Goal: Transaction & Acquisition: Purchase product/service

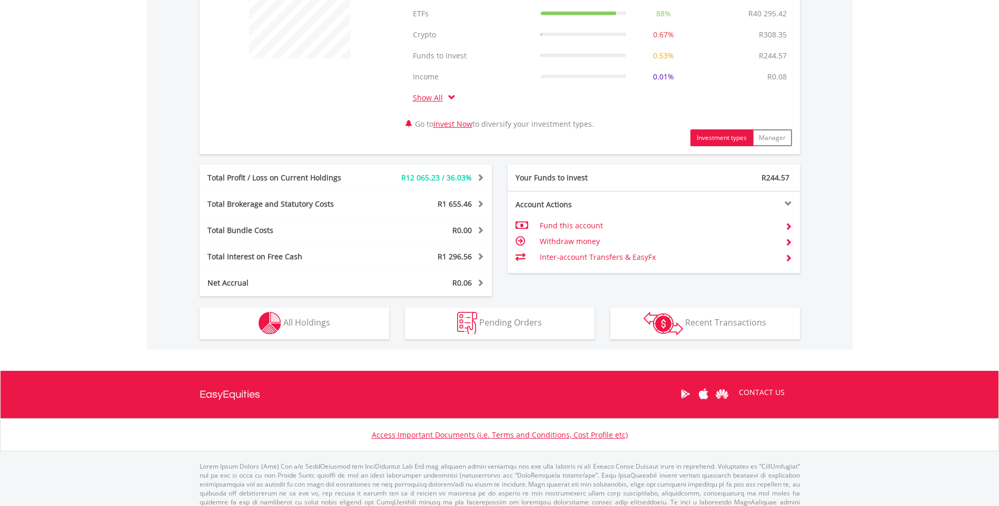
scroll to position [469, 0]
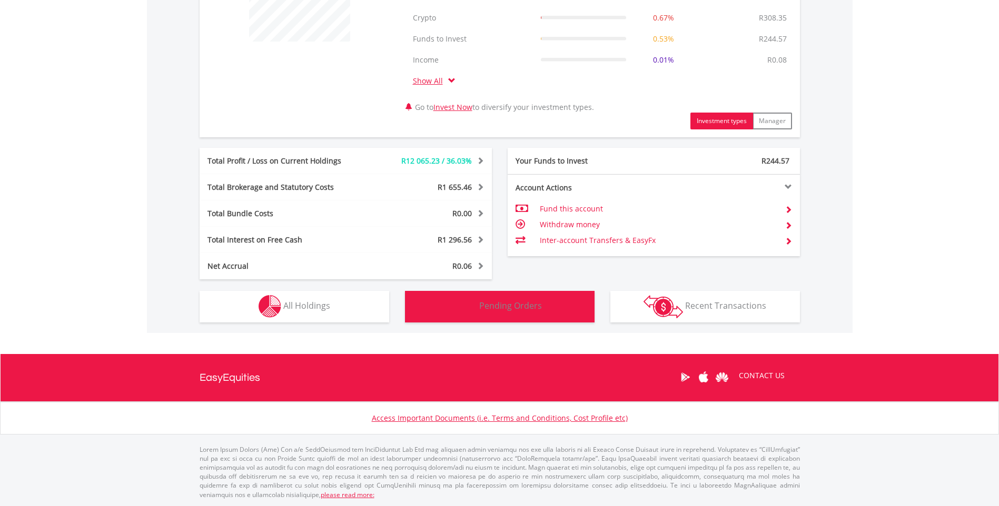
click at [516, 310] on span "Pending Orders" at bounding box center [510, 306] width 63 height 12
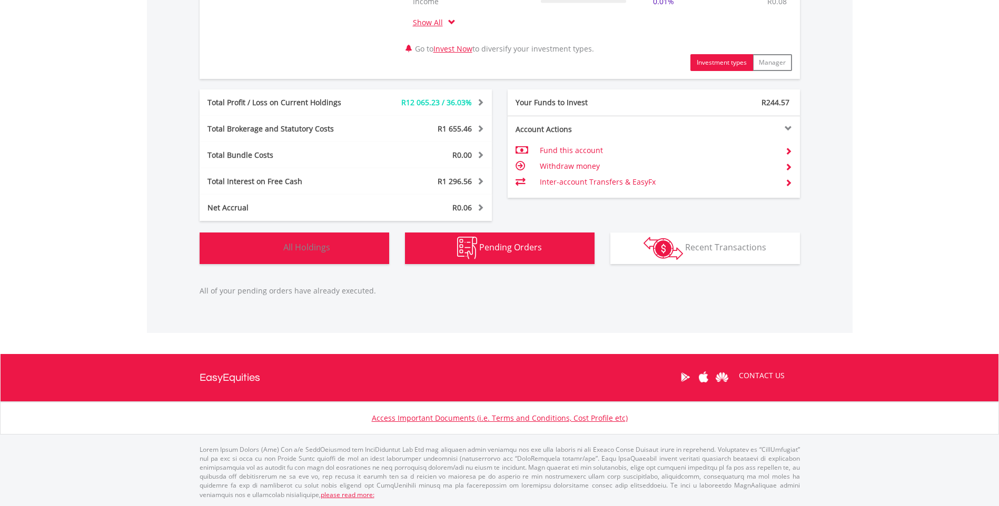
click at [319, 245] on span "All Holdings" at bounding box center [306, 248] width 47 height 12
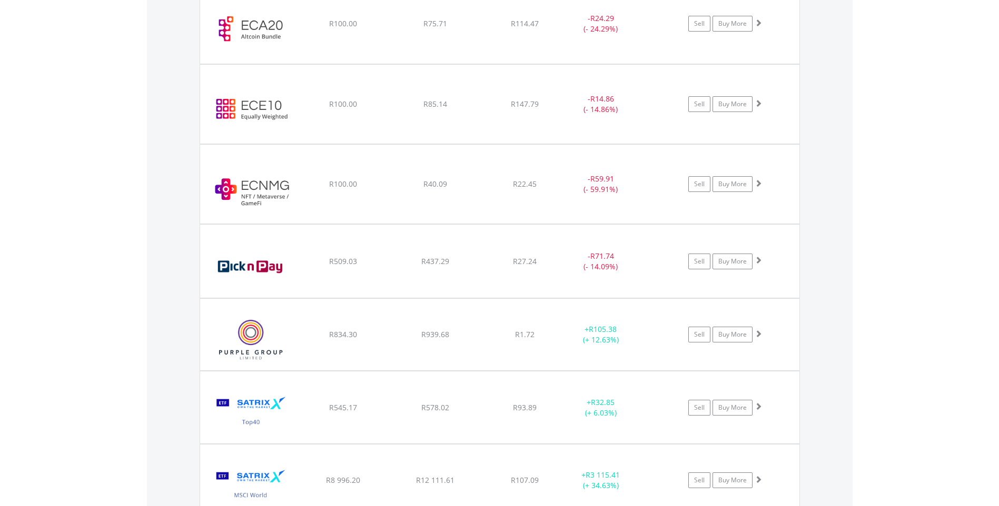
scroll to position [1244, 0]
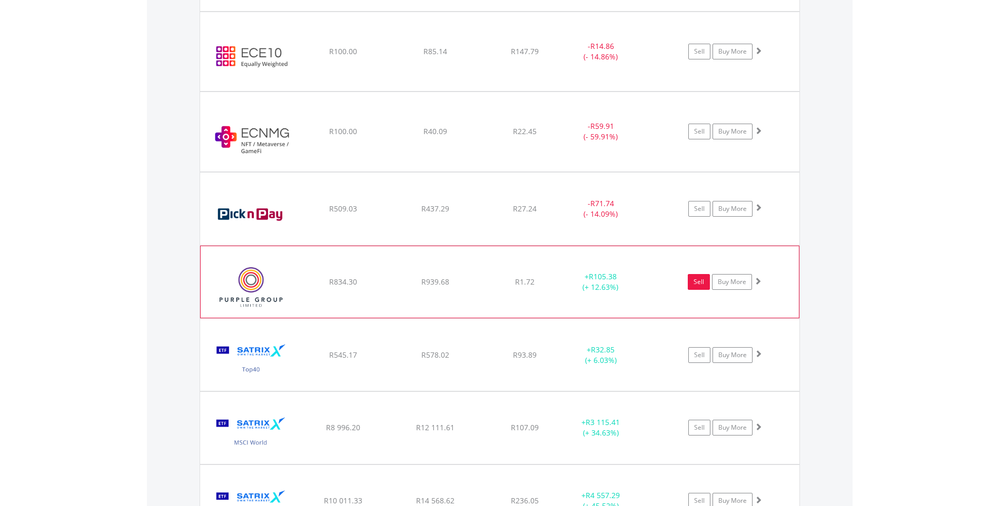
click at [694, 282] on link "Sell" at bounding box center [699, 282] width 22 height 16
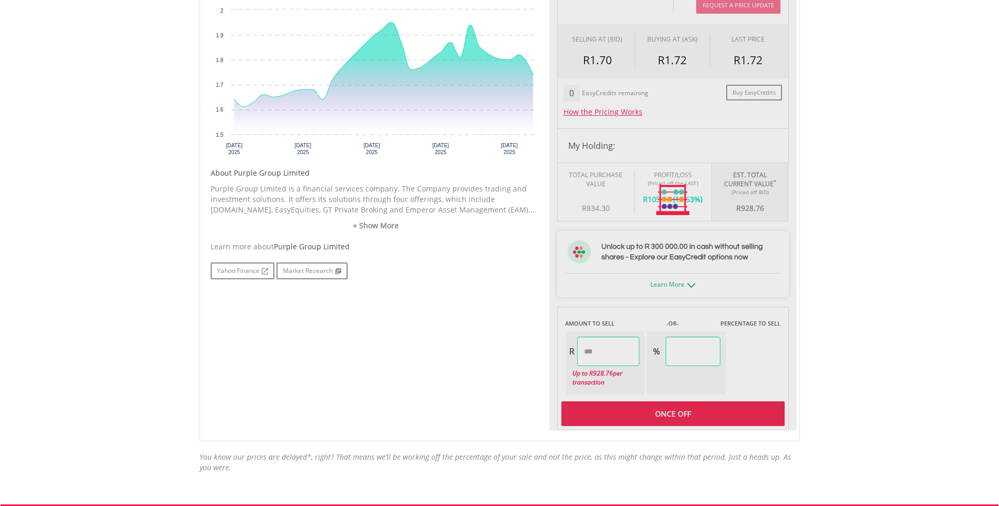
type input "******"
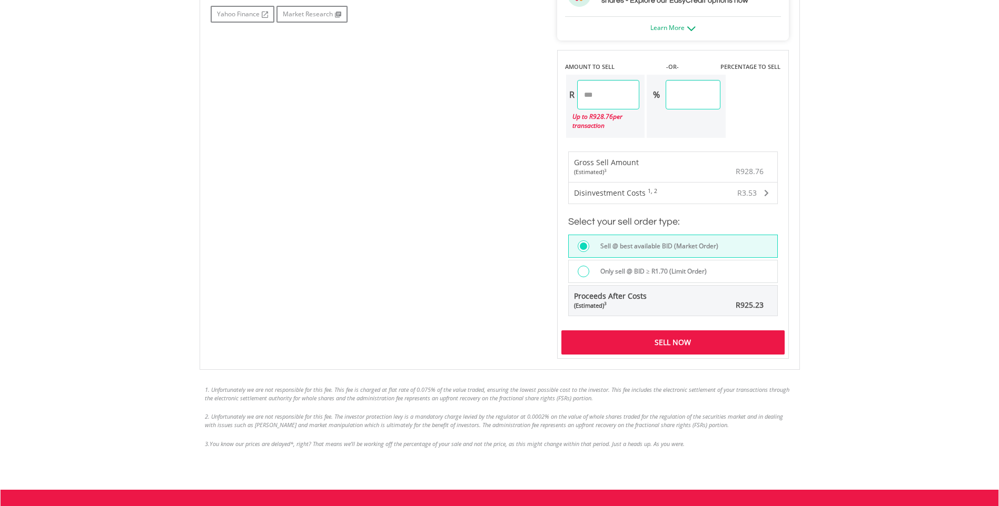
scroll to position [632, 0]
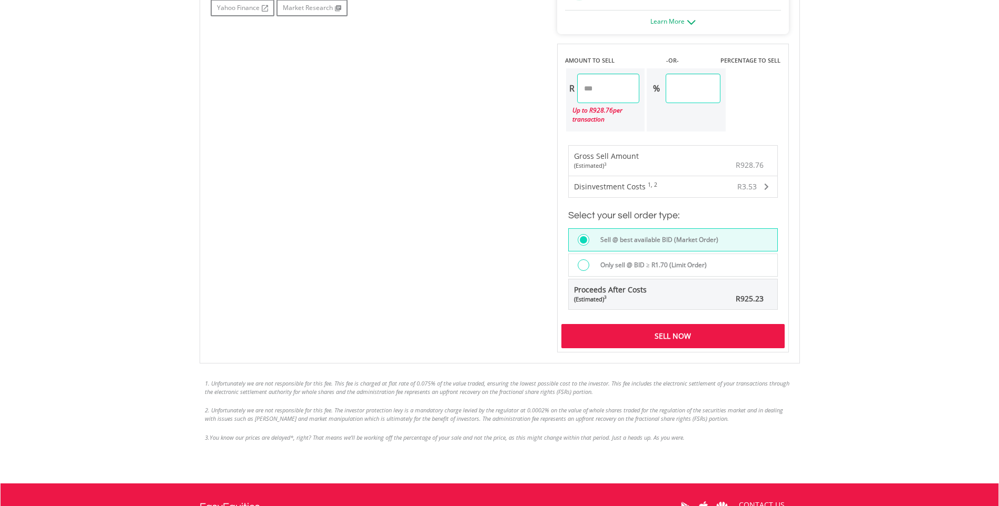
click at [583, 266] on div at bounding box center [583, 266] width 12 height 12
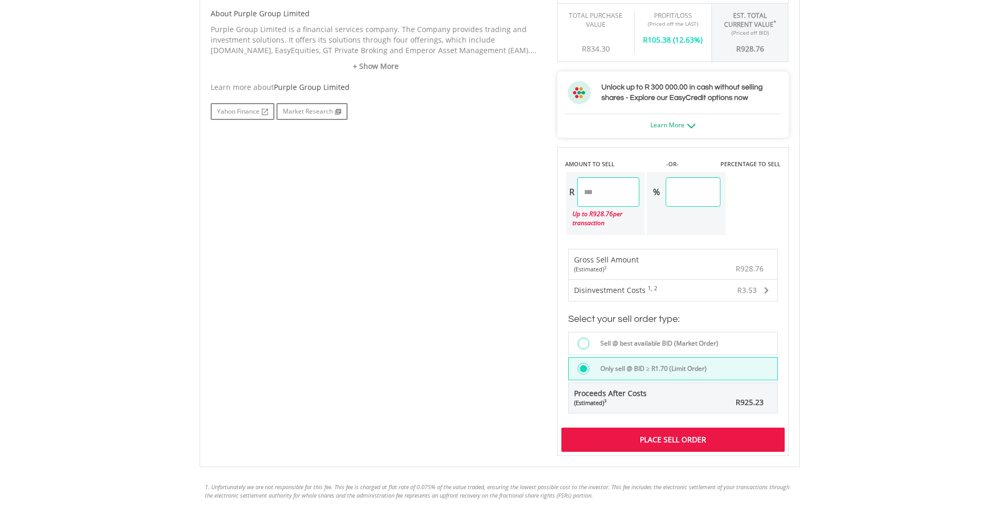
scroll to position [684, 0]
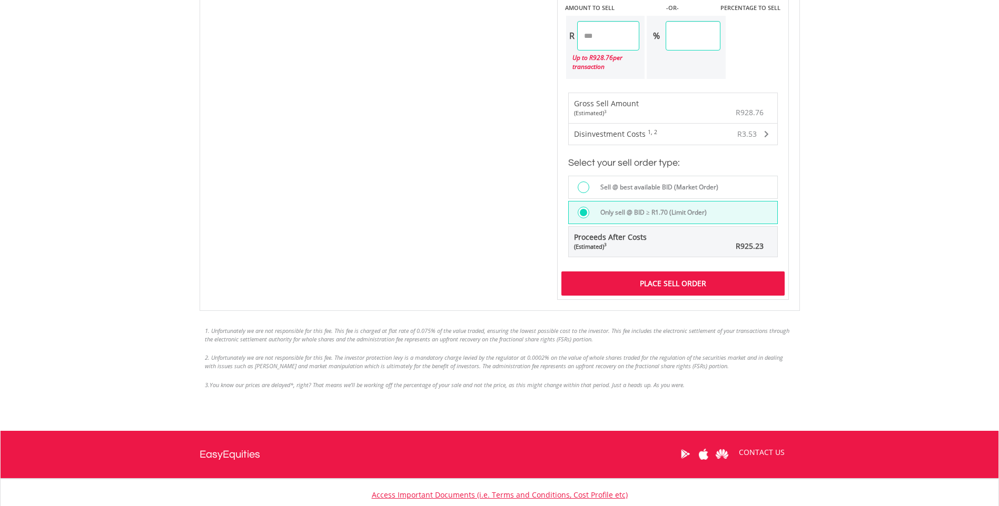
click at [664, 286] on div "Place Sell Order" at bounding box center [672, 284] width 223 height 24
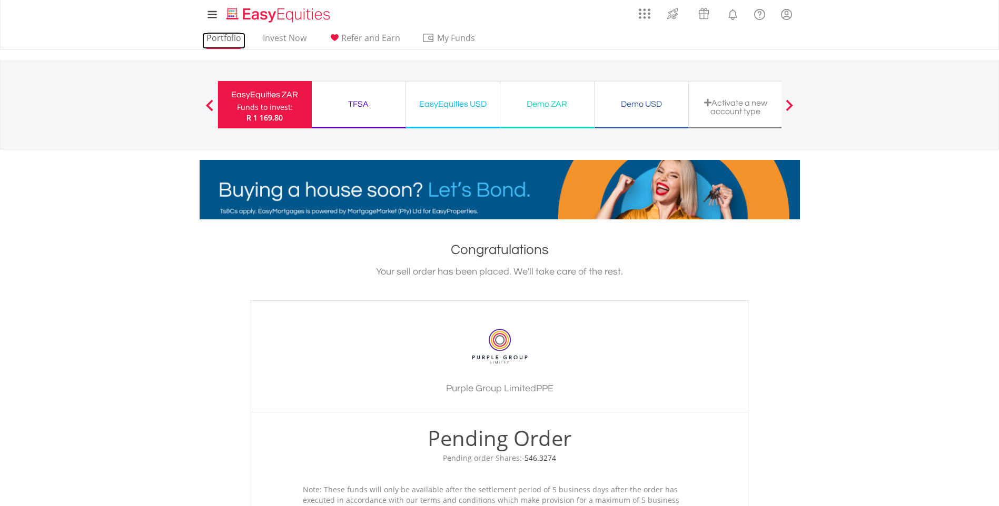
click at [224, 35] on link "Portfolio" at bounding box center [223, 41] width 43 height 16
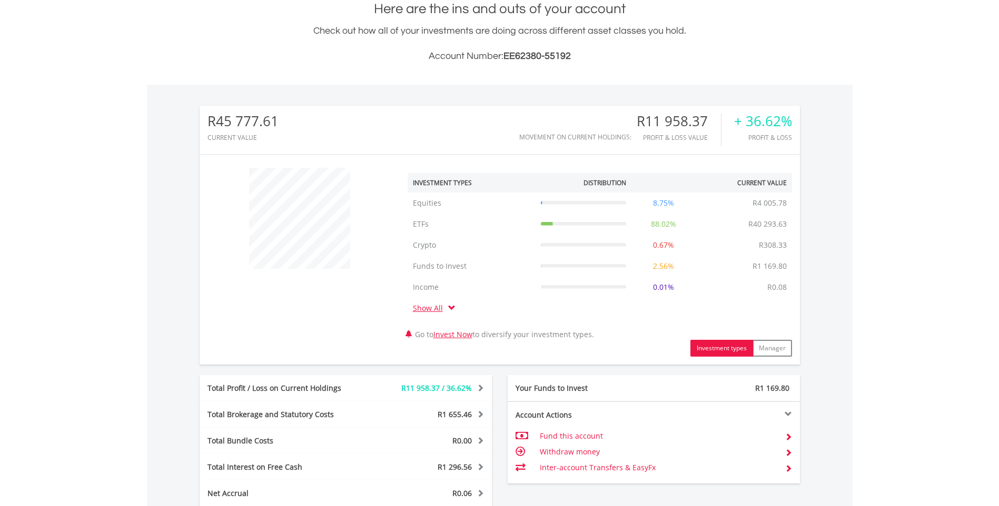
scroll to position [101, 200]
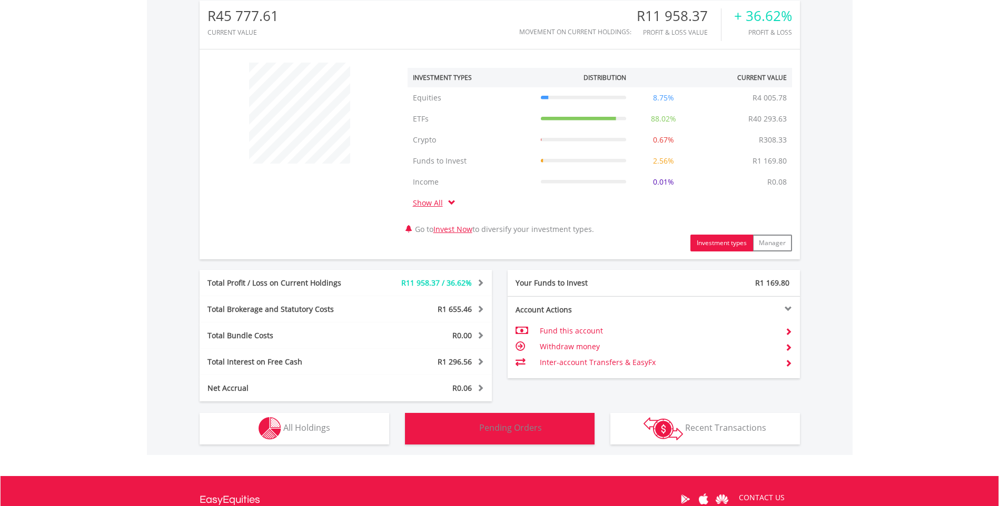
click at [520, 419] on button "Pending Orders Pending Orders" at bounding box center [500, 429] width 190 height 32
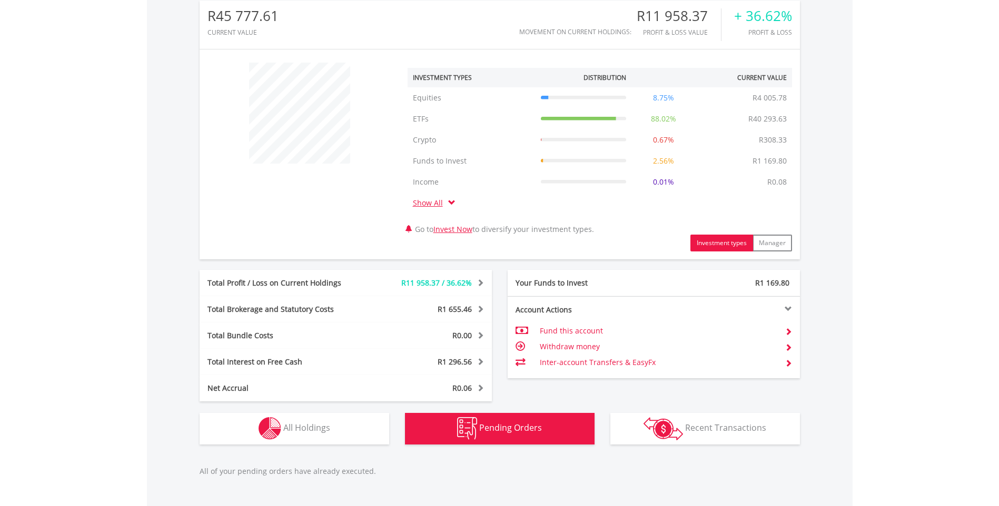
scroll to position [527, 0]
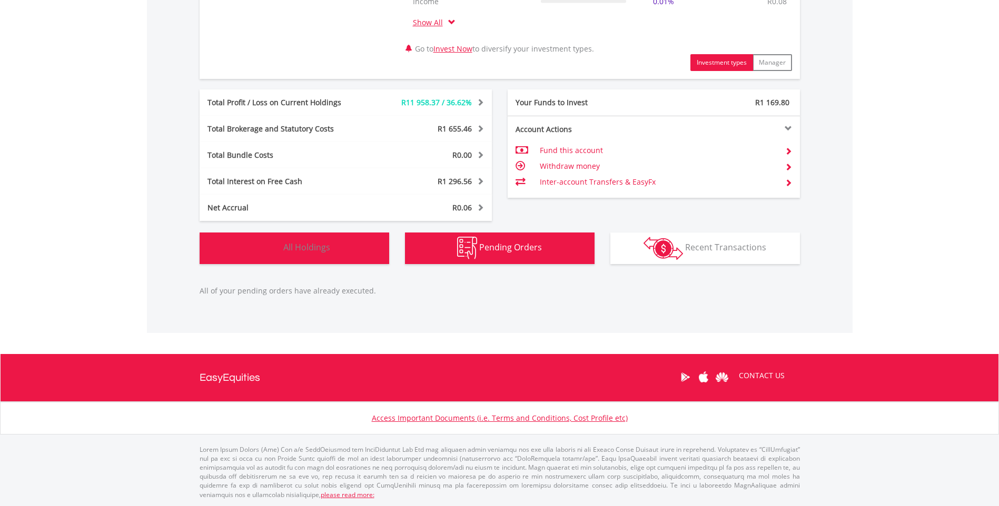
click at [310, 246] on span "All Holdings" at bounding box center [306, 248] width 47 height 12
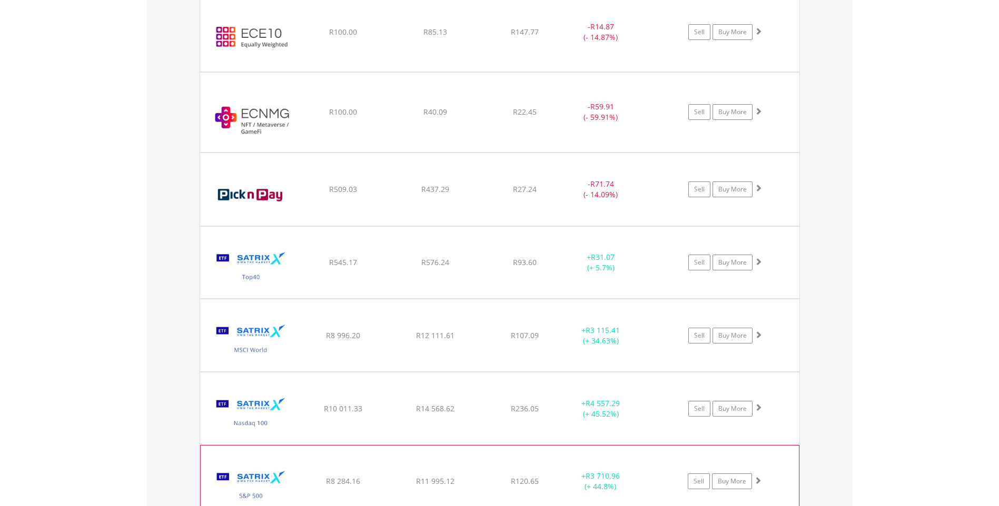
scroll to position [1244, 0]
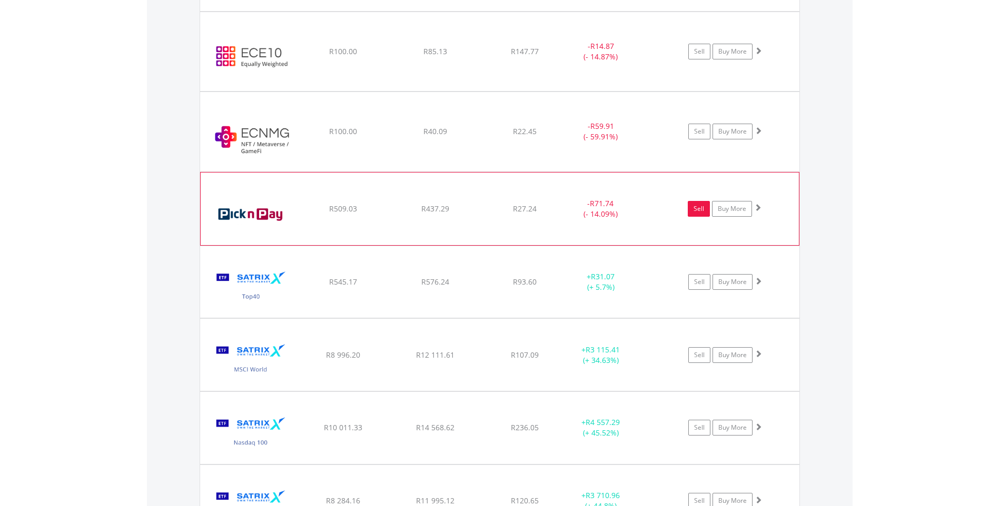
click at [701, 207] on link "Sell" at bounding box center [699, 209] width 22 height 16
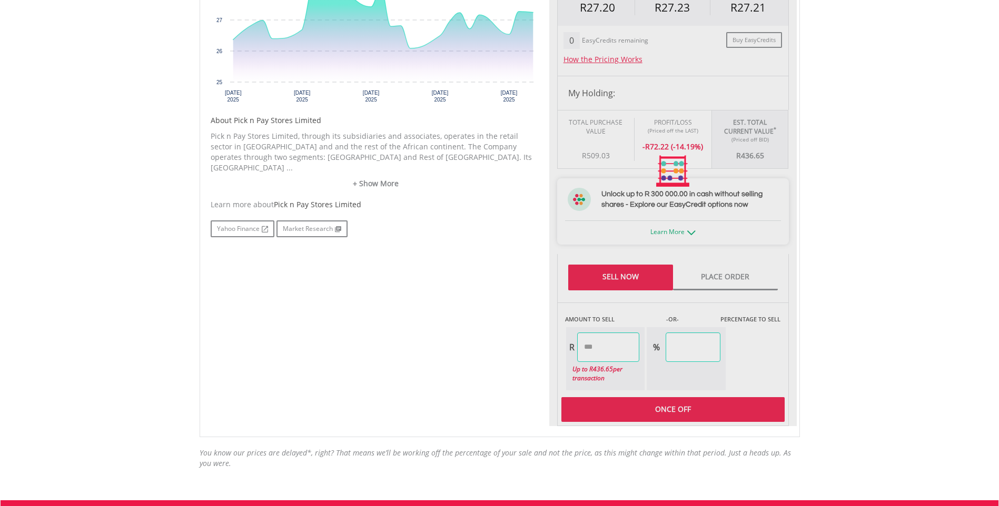
scroll to position [567, 0]
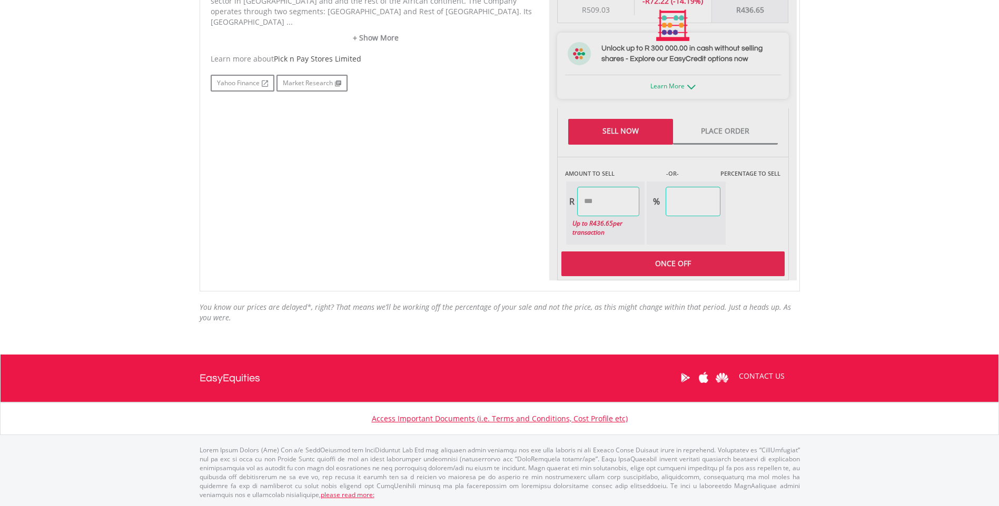
type input "******"
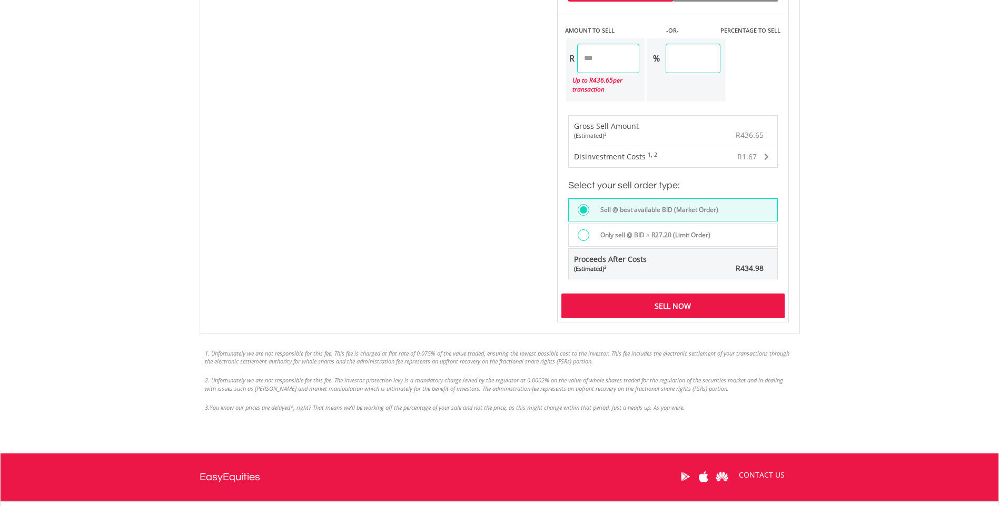
scroll to position [725, 0]
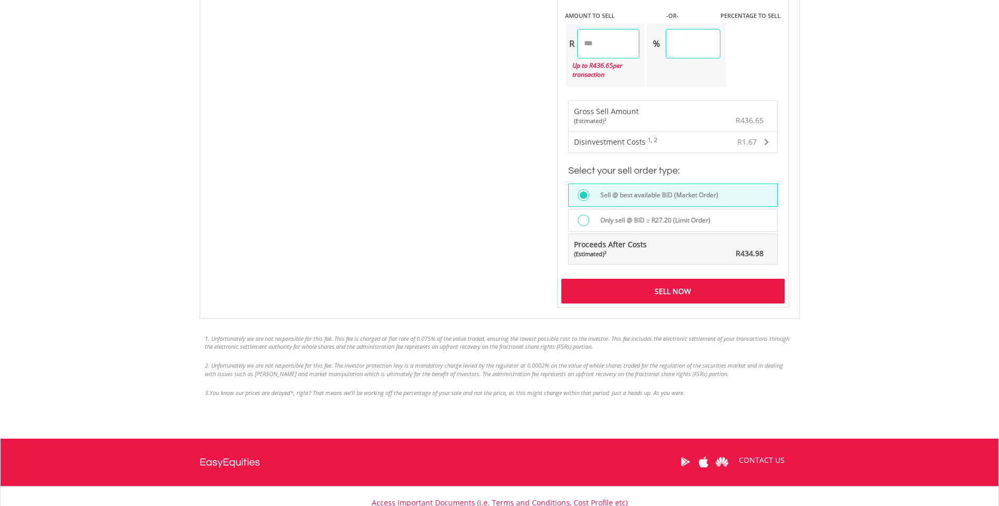
click at [587, 218] on div at bounding box center [583, 221] width 12 height 12
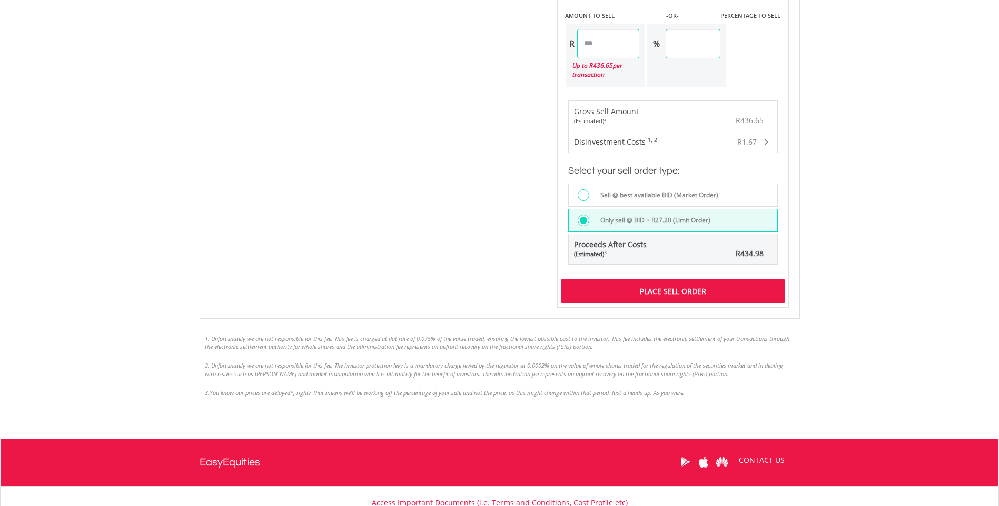
click at [654, 290] on div "Place Sell Order" at bounding box center [672, 291] width 223 height 24
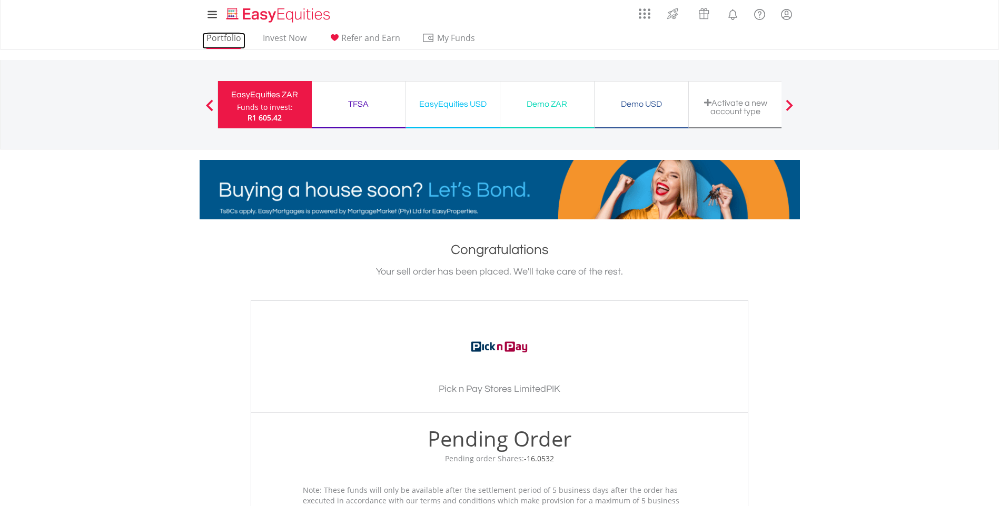
click at [212, 34] on link "Portfolio" at bounding box center [223, 41] width 43 height 16
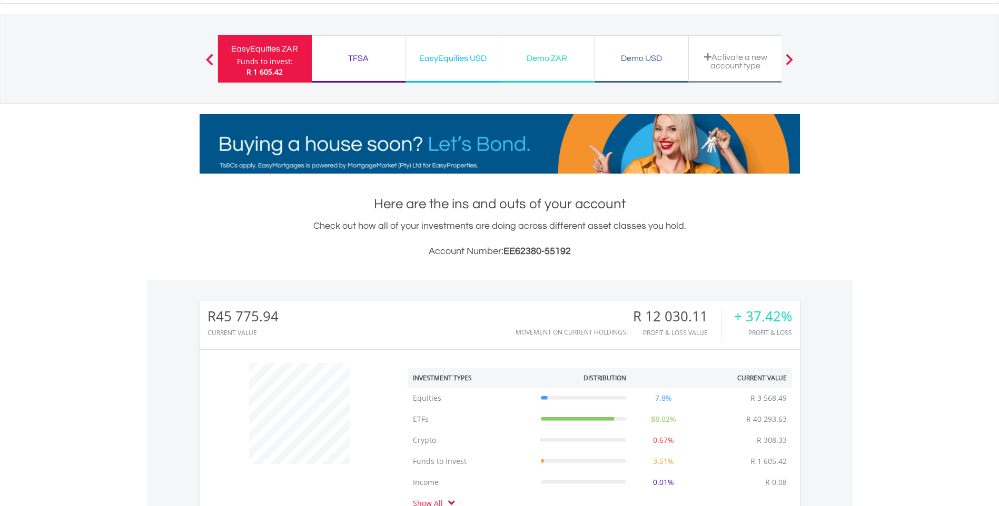
scroll to position [101, 200]
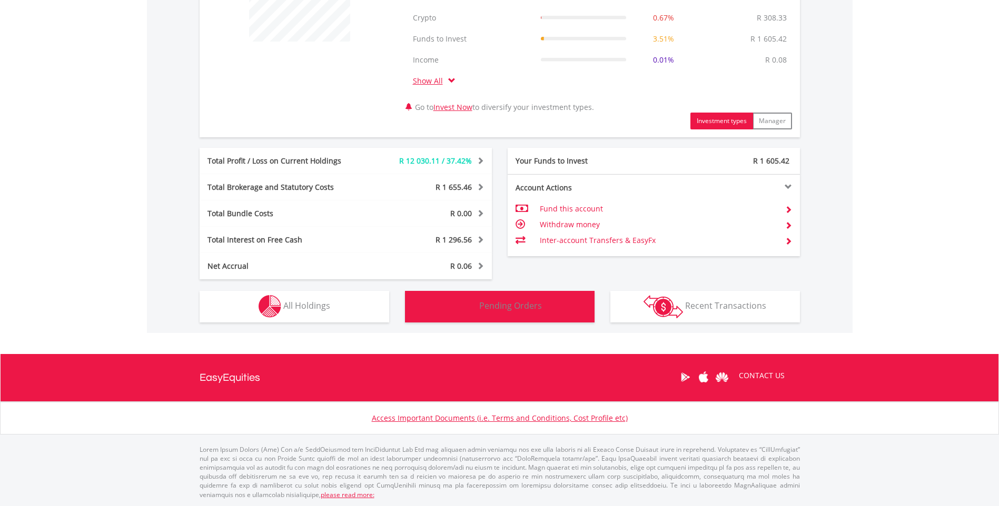
click at [522, 302] on span "Pending Orders" at bounding box center [510, 306] width 63 height 12
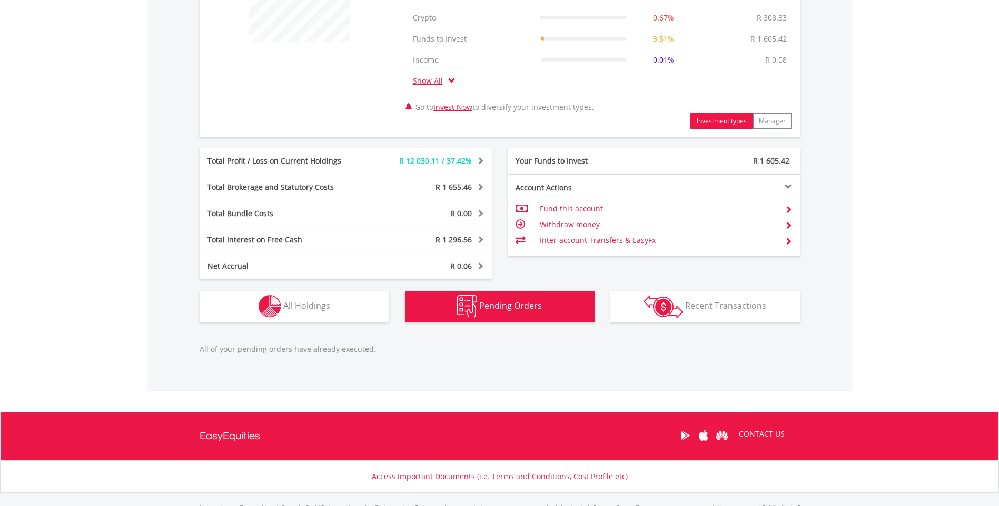
scroll to position [527, 0]
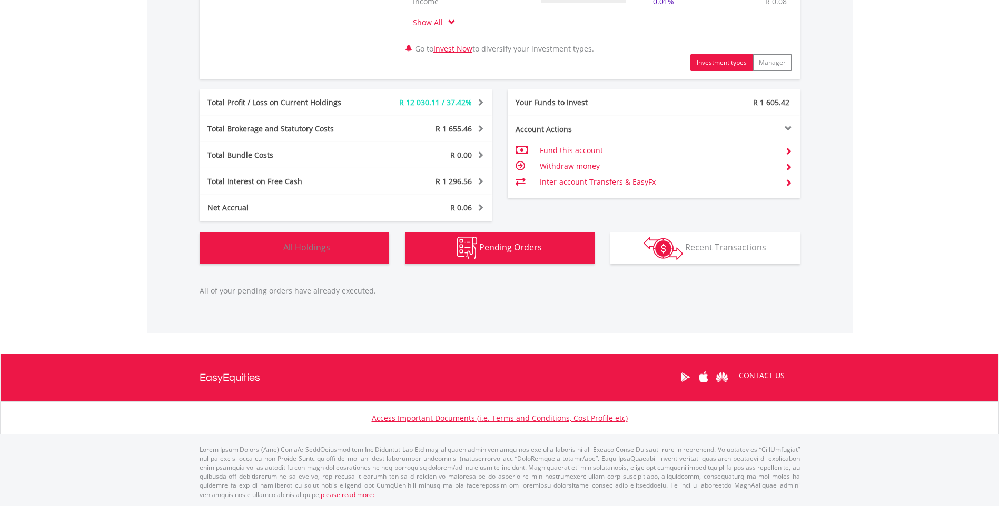
click at [321, 247] on span "All Holdings" at bounding box center [306, 248] width 47 height 12
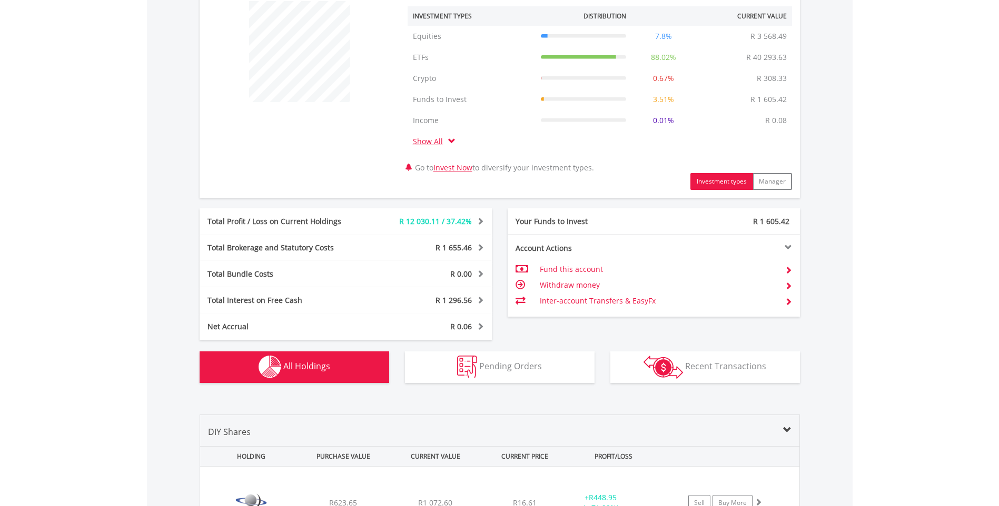
scroll to position [402, 0]
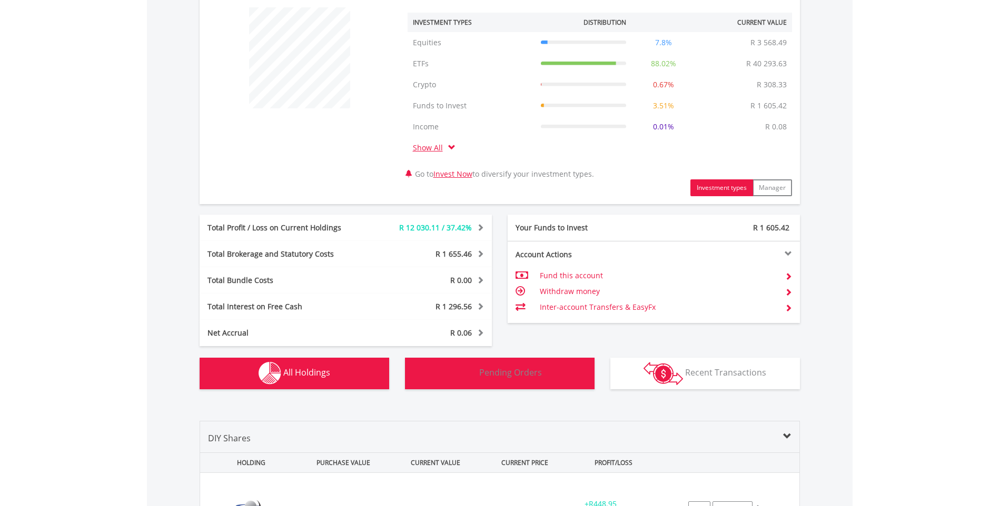
click at [515, 374] on span "Pending Orders" at bounding box center [510, 373] width 63 height 12
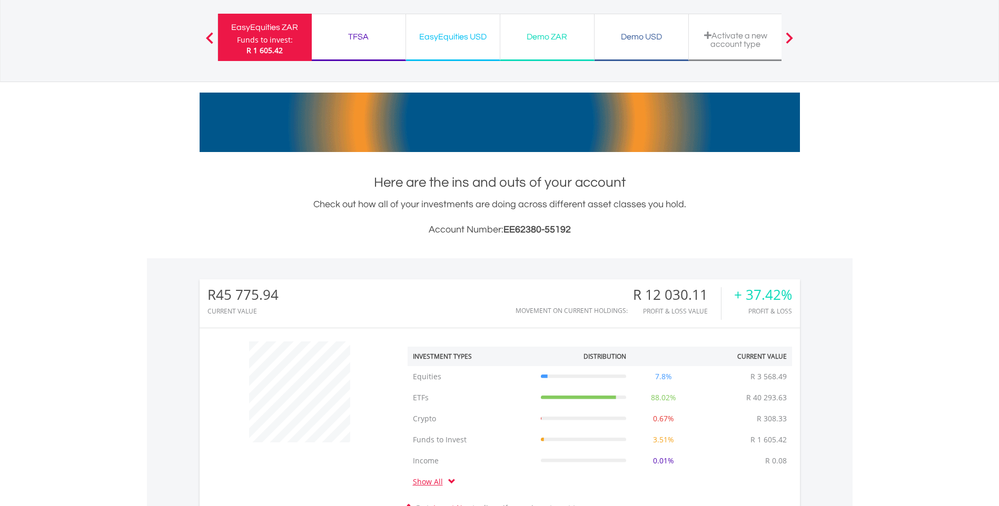
scroll to position [0, 0]
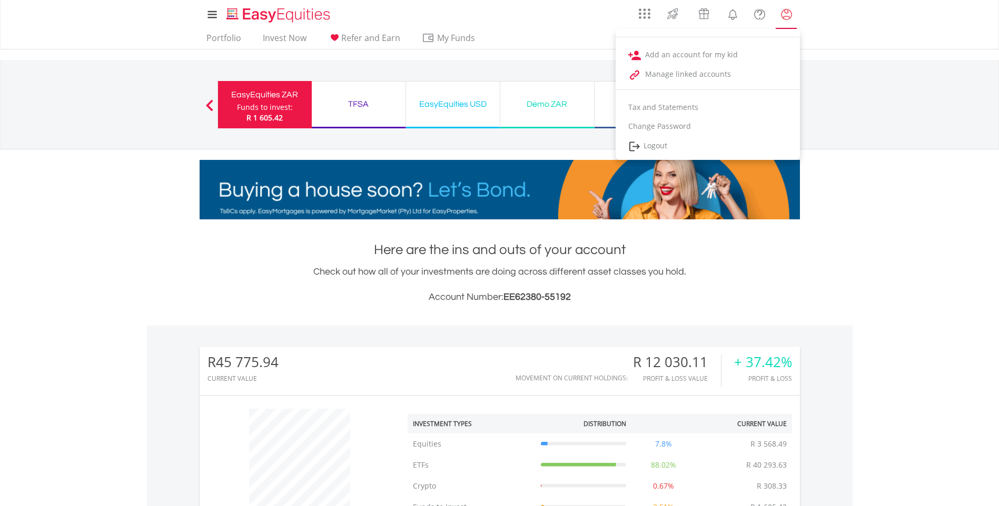
click at [786, 14] on lord-icon "My Profile" at bounding box center [786, 14] width 13 height 13
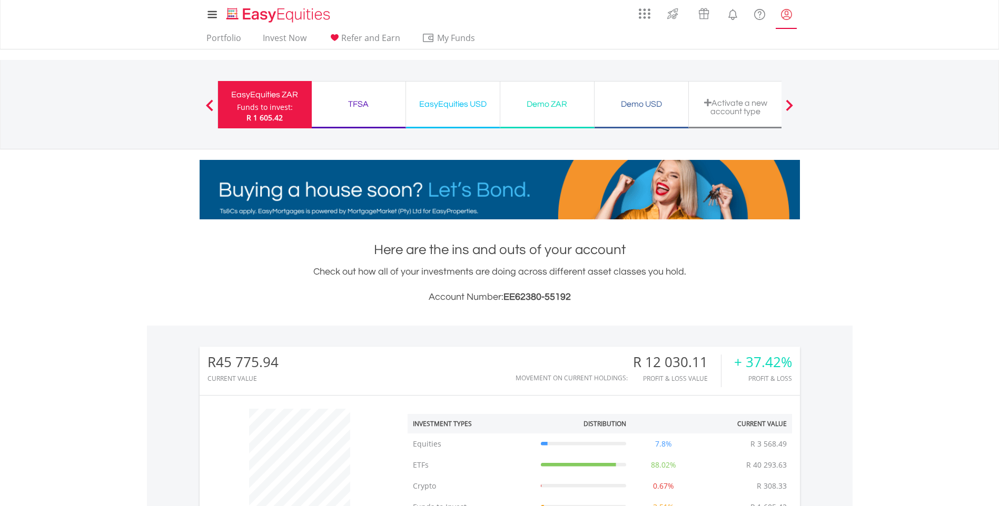
click at [787, 14] on lord-icon "My Profile" at bounding box center [786, 14] width 13 height 13
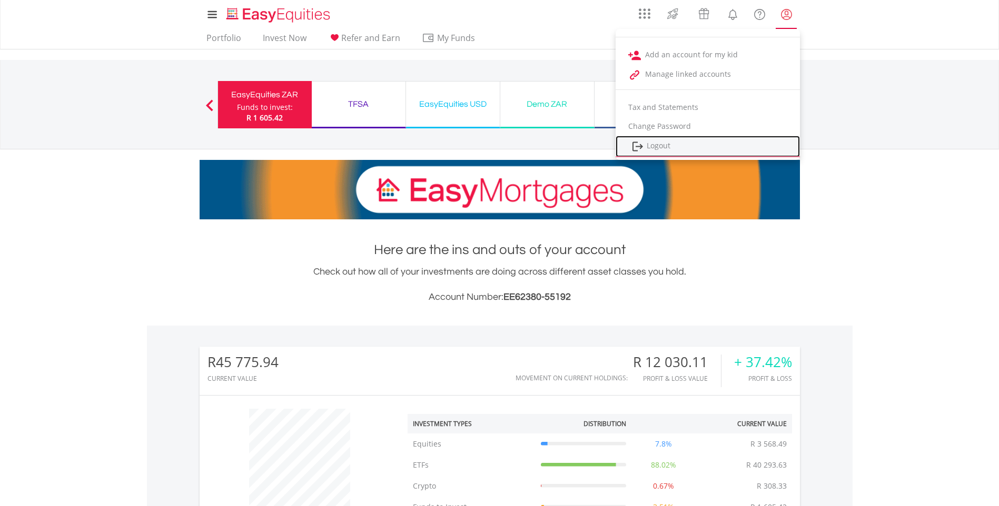
click at [654, 146] on link "Logout" at bounding box center [707, 147] width 184 height 22
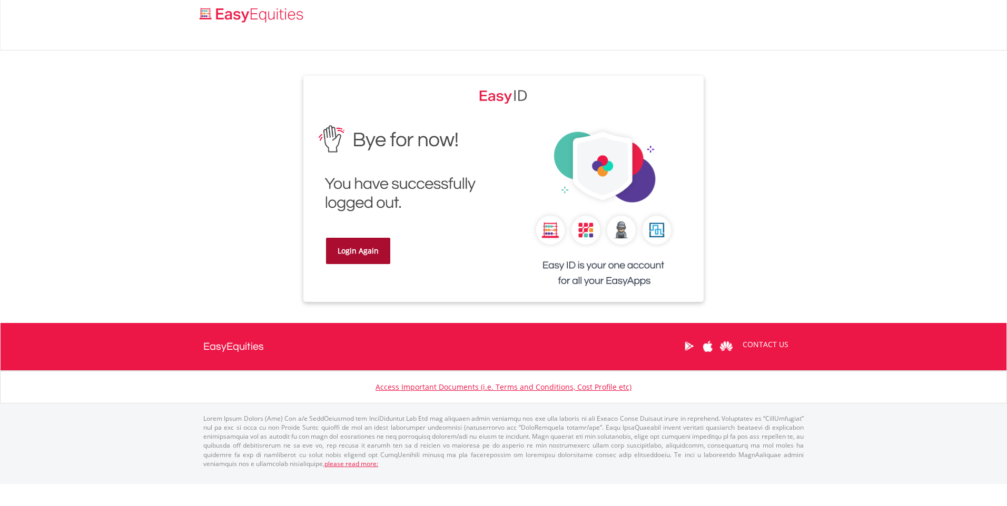
click at [352, 253] on link "Login Again" at bounding box center [358, 251] width 64 height 26
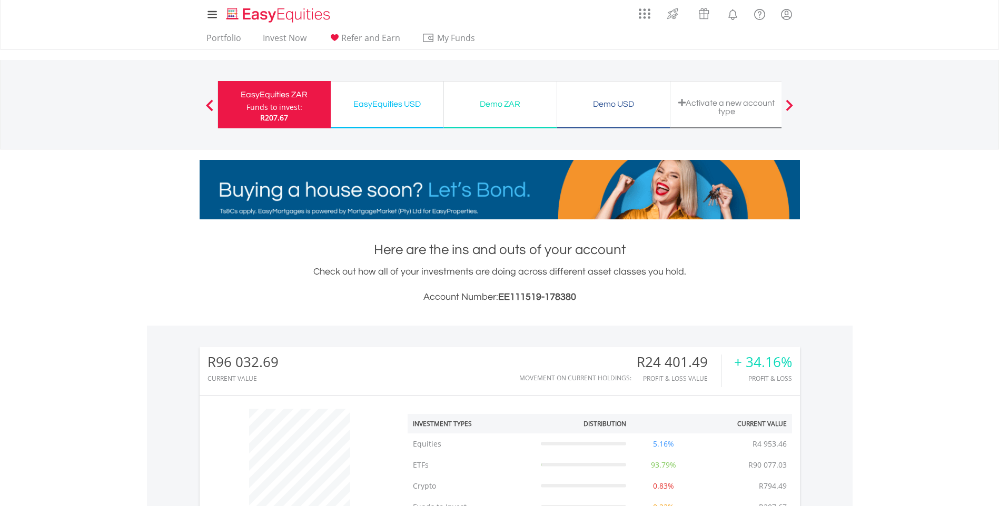
scroll to position [101, 200]
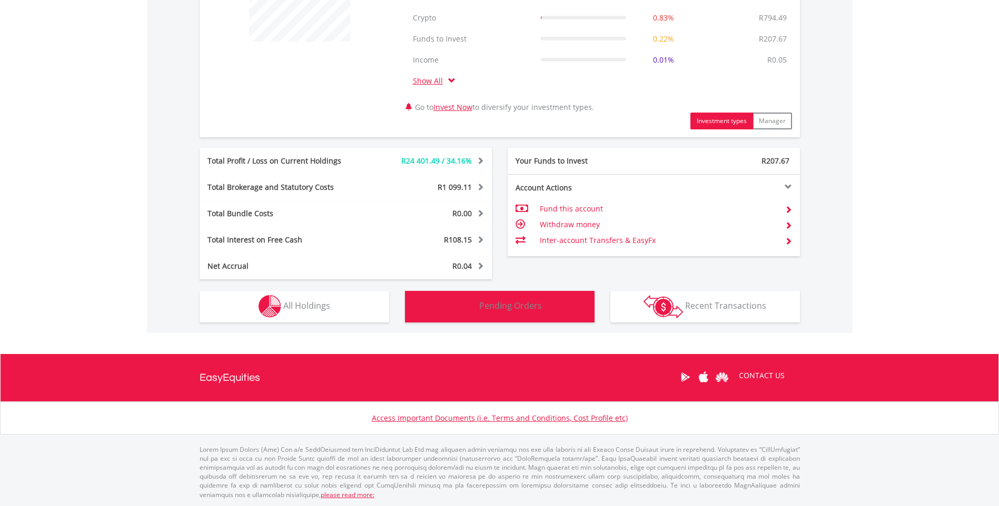
click at [474, 305] on img "button" at bounding box center [467, 306] width 20 height 23
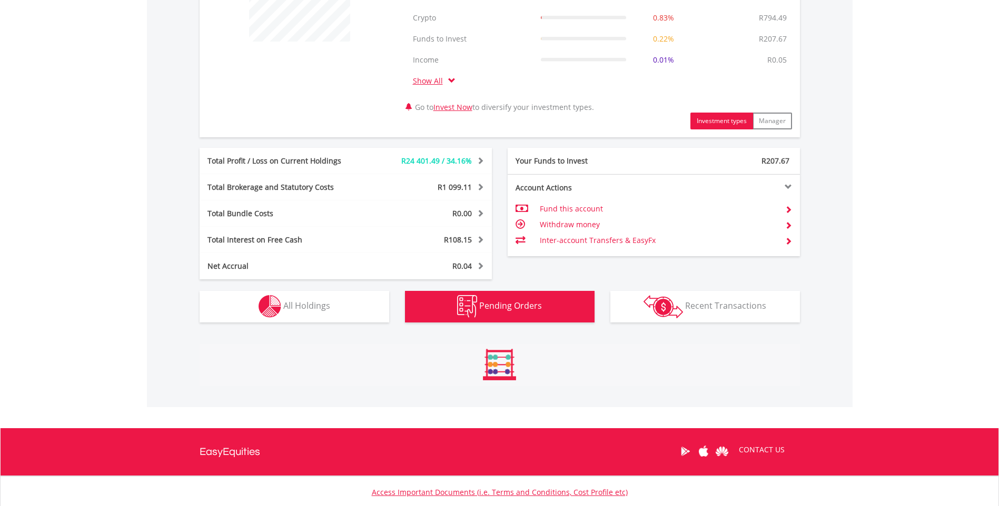
scroll to position [527, 0]
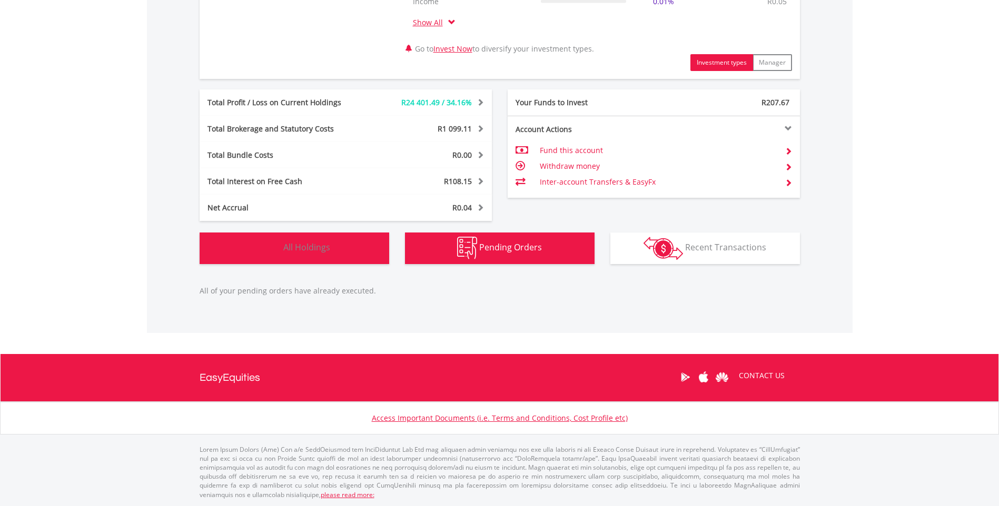
click at [337, 241] on button "Holdings All Holdings" at bounding box center [295, 249] width 190 height 32
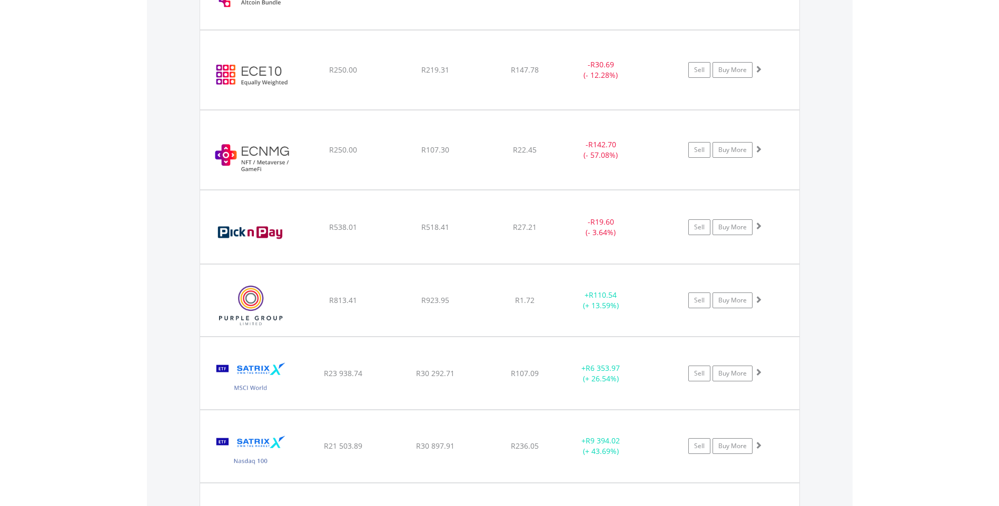
scroll to position [1244, 0]
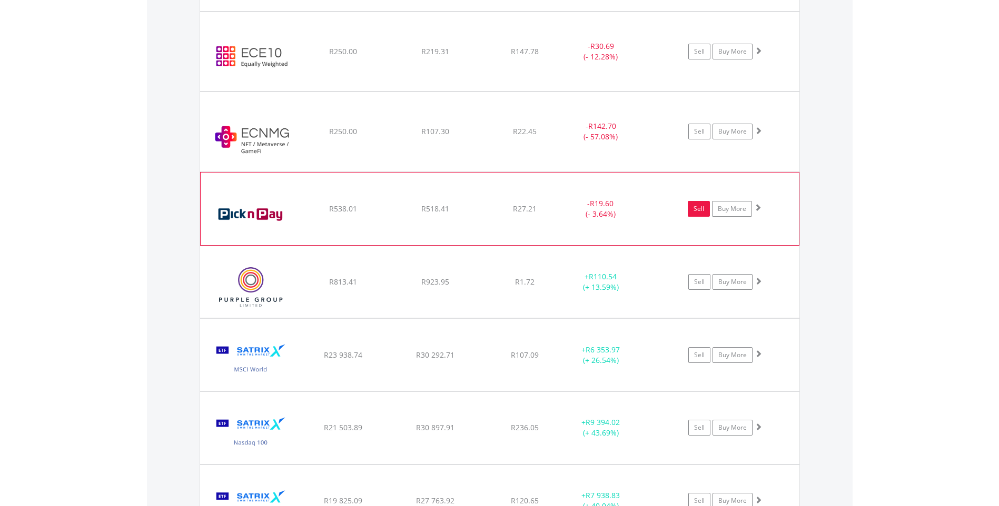
click at [700, 208] on link "Sell" at bounding box center [699, 209] width 22 height 16
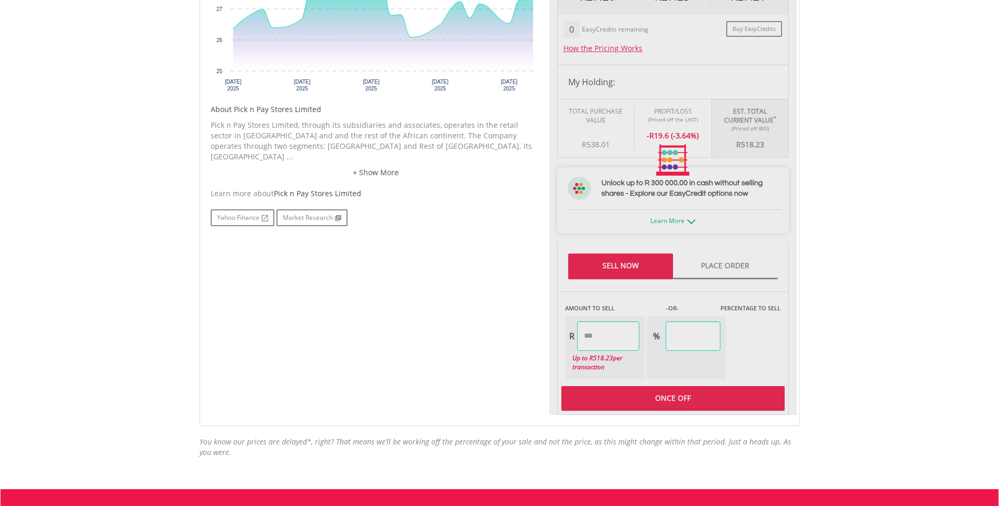
scroll to position [526, 0]
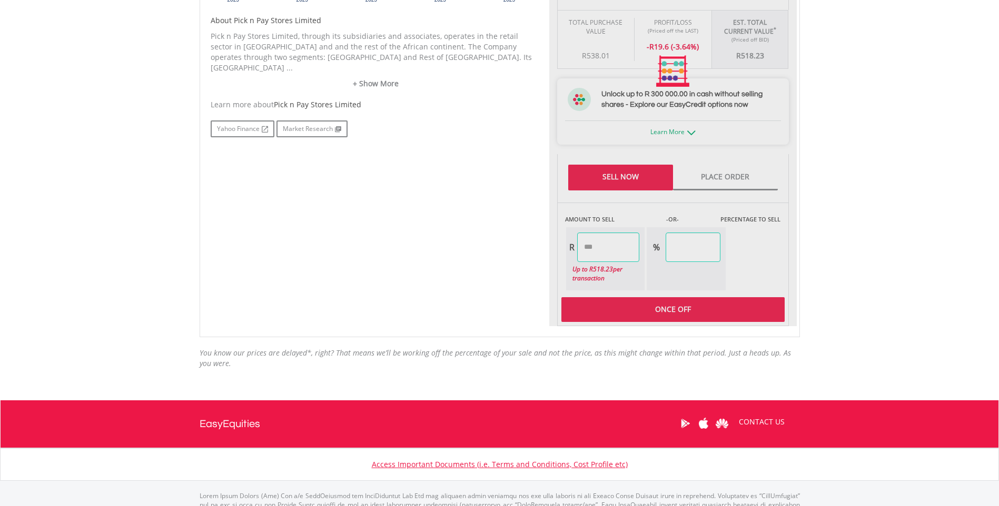
type input "******"
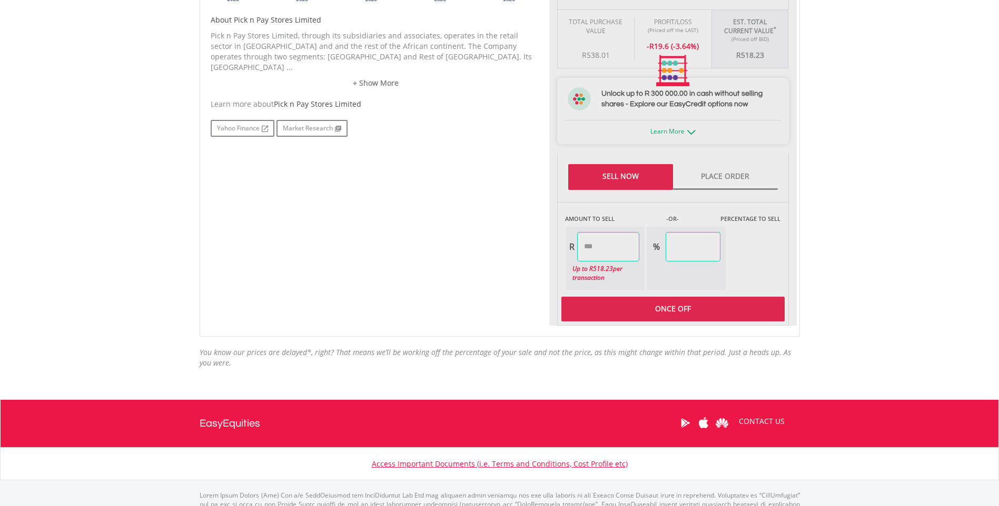
type input "******"
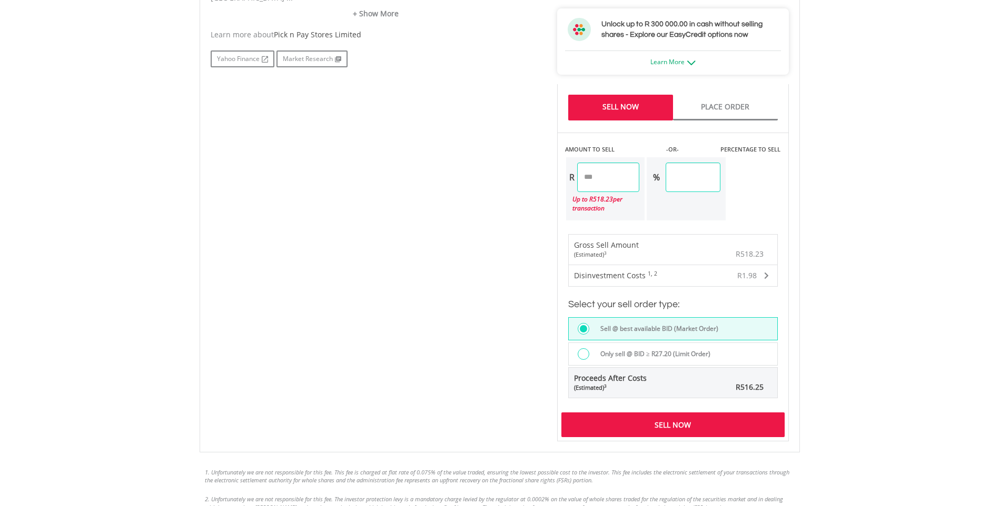
scroll to position [684, 0]
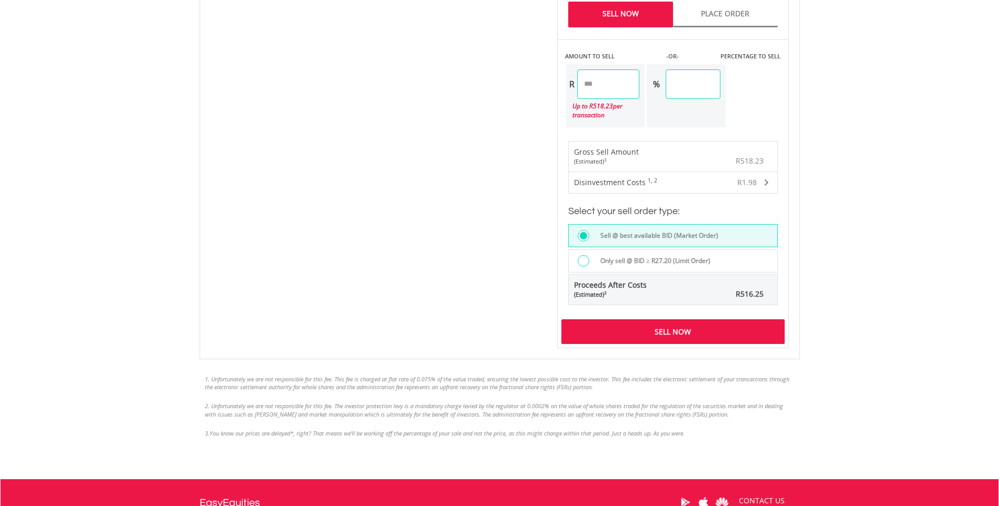
click at [584, 261] on div at bounding box center [583, 261] width 12 height 12
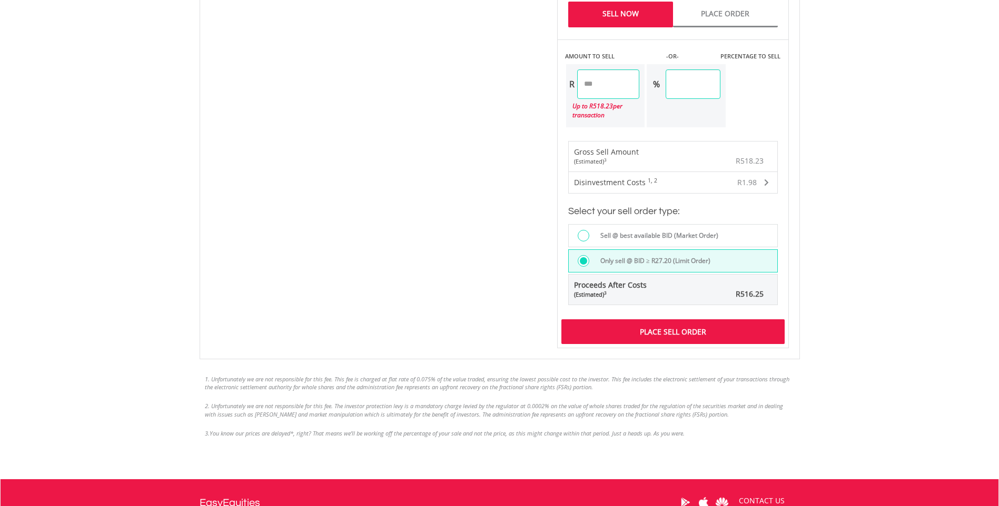
click at [642, 332] on div "Place Sell Order" at bounding box center [672, 332] width 223 height 24
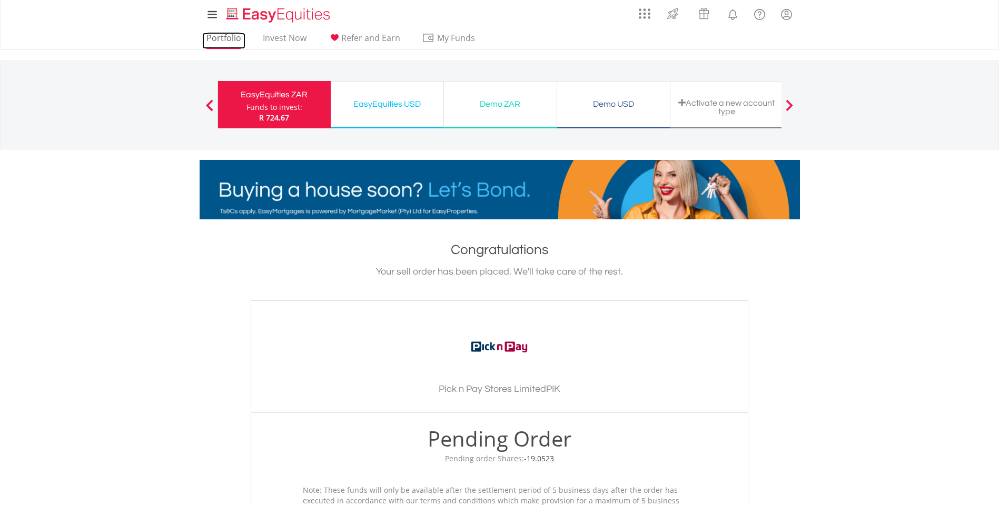
click at [219, 33] on link "Portfolio" at bounding box center [223, 41] width 43 height 16
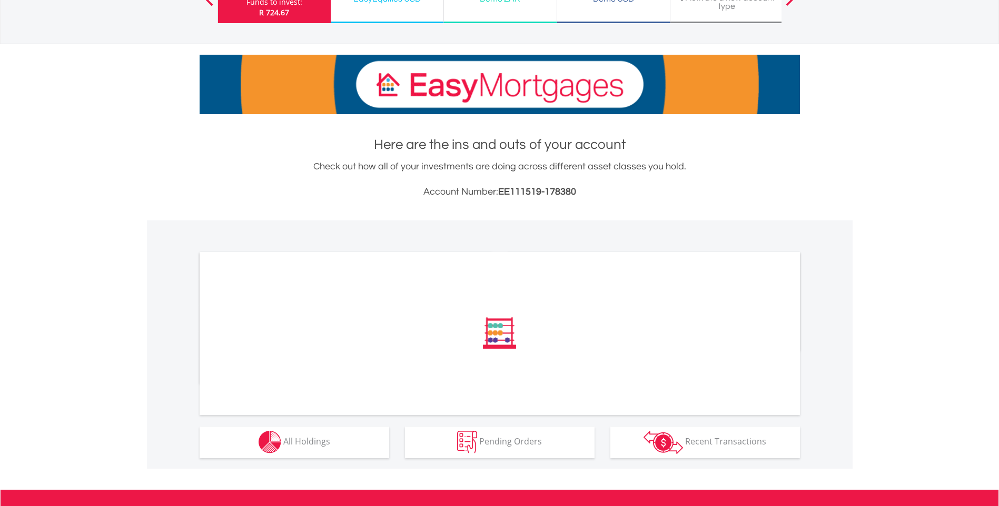
scroll to position [241, 0]
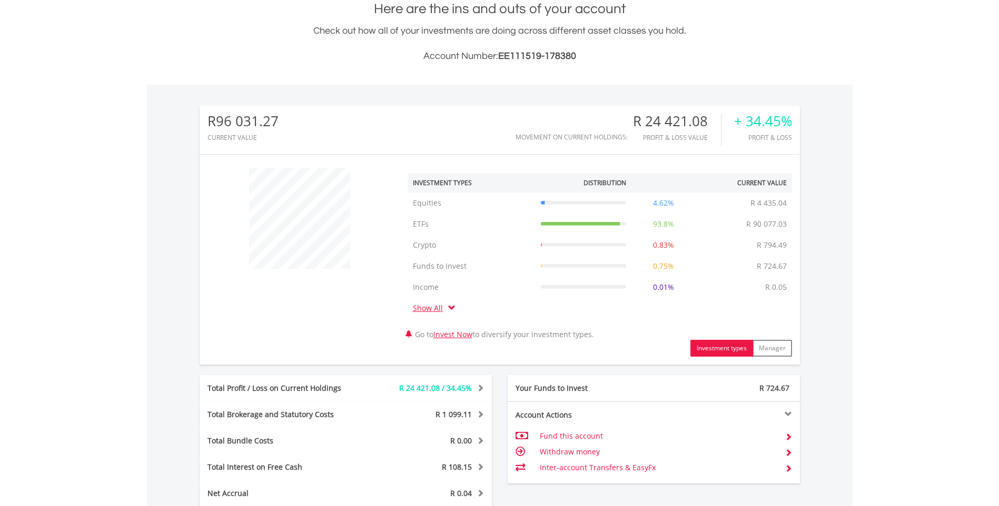
click at [523, 306] on tr "Show All" at bounding box center [599, 308] width 384 height 21
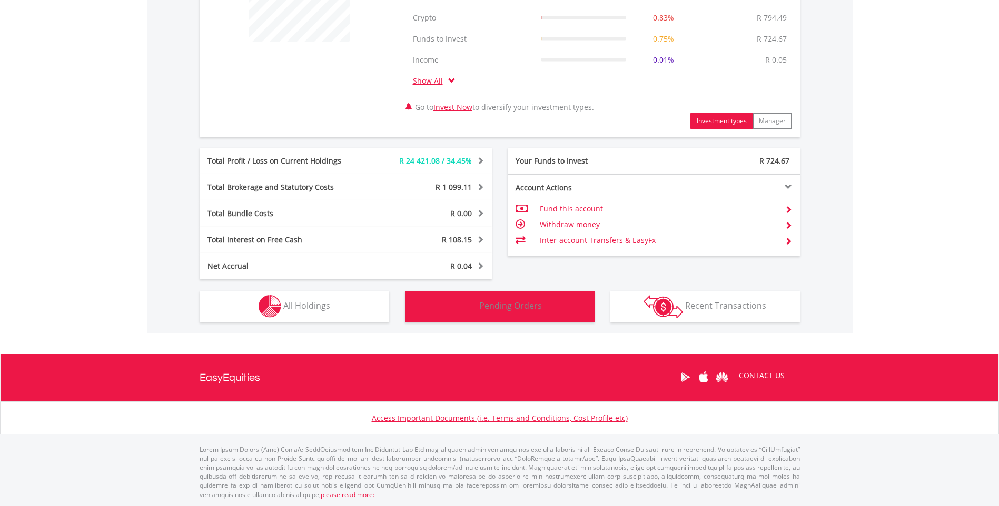
click at [510, 314] on button "Pending Orders Pending Orders" at bounding box center [500, 307] width 190 height 32
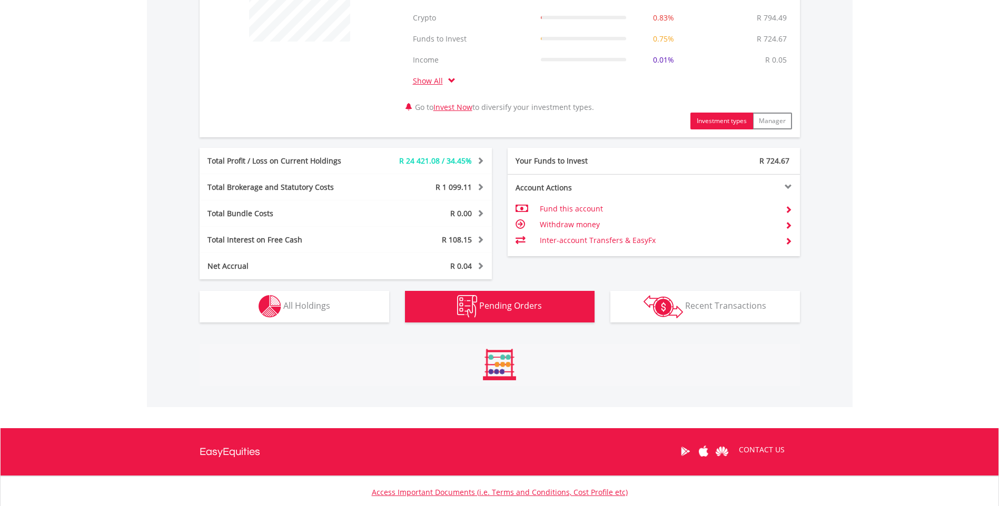
scroll to position [527, 0]
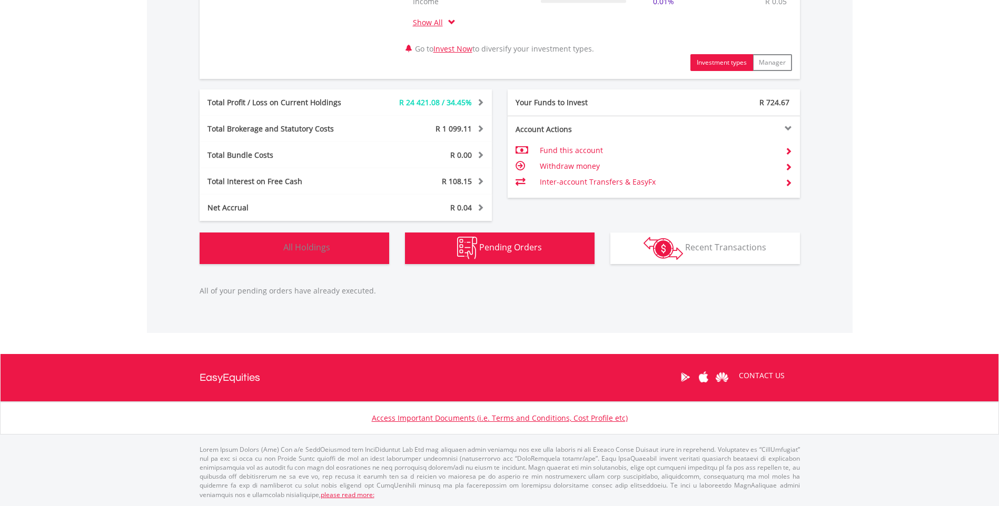
click at [281, 246] on img "button" at bounding box center [269, 248] width 23 height 23
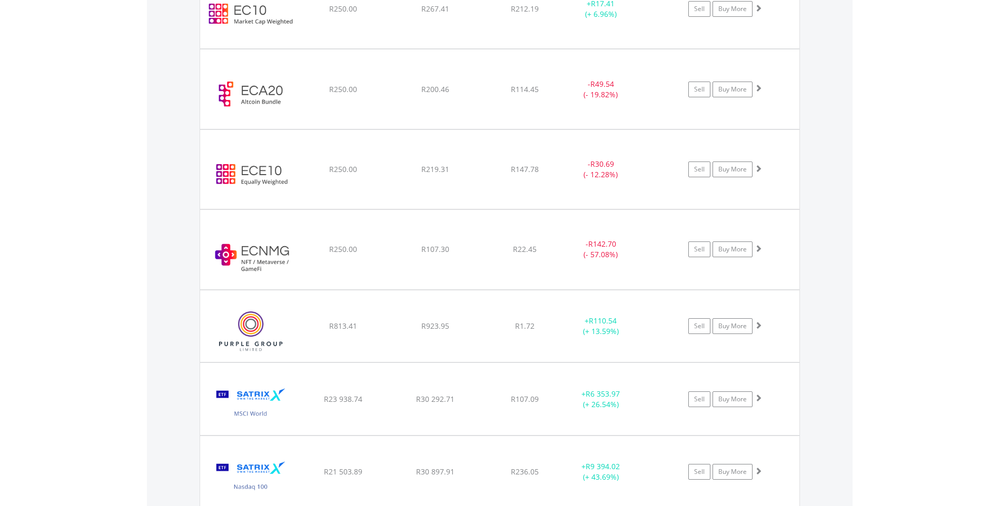
scroll to position [1139, 0]
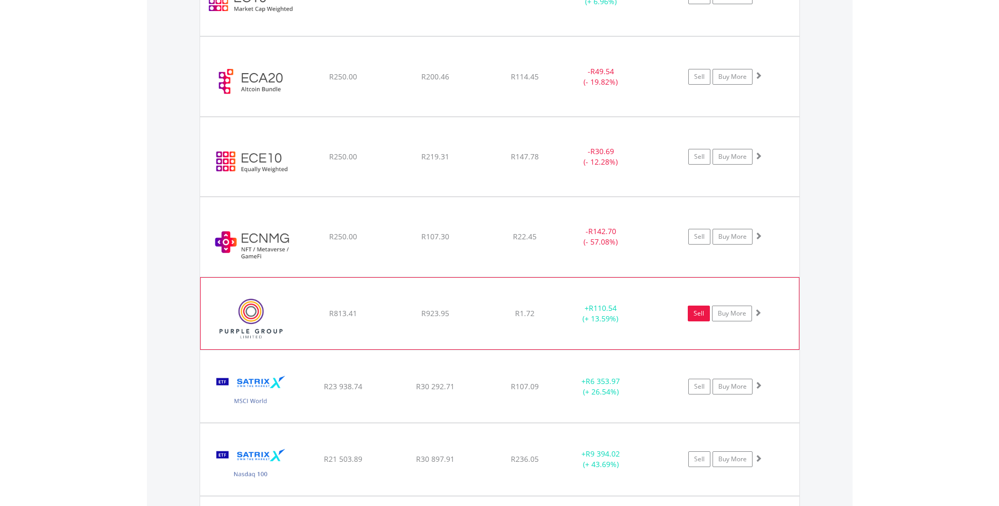
click at [698, 312] on link "Sell" at bounding box center [699, 314] width 22 height 16
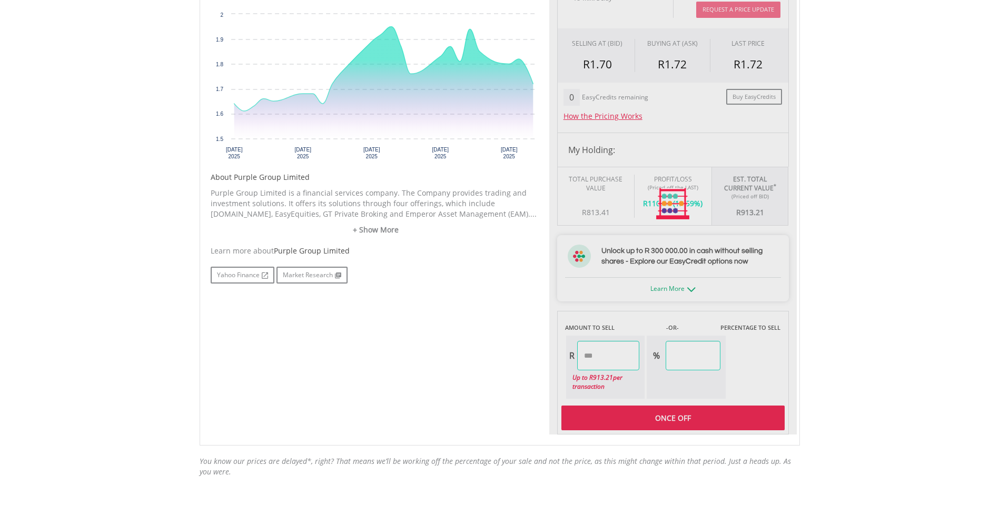
scroll to position [421, 0]
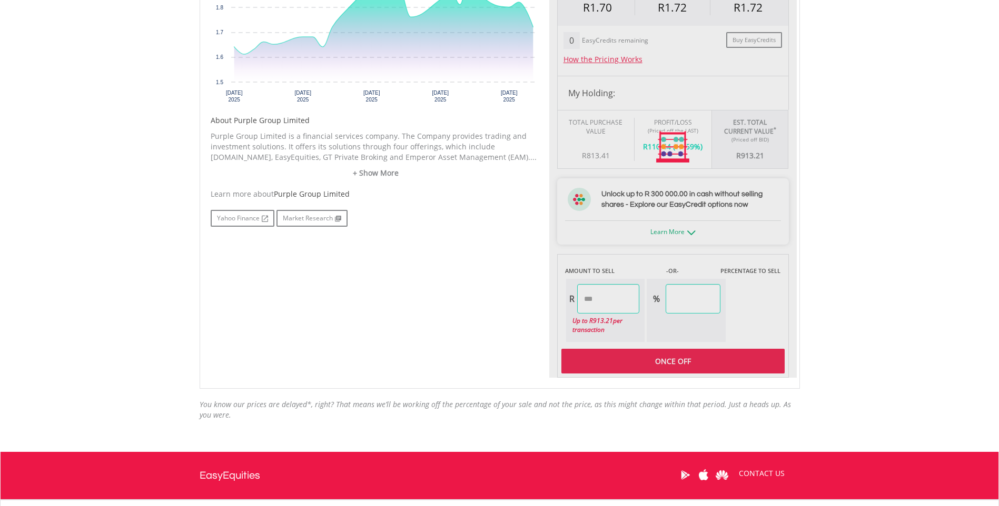
type input "******"
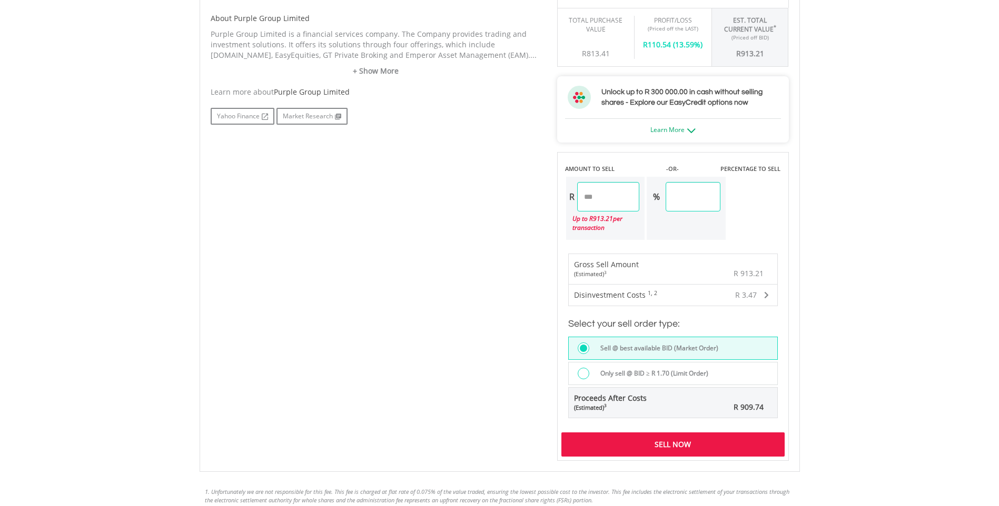
scroll to position [526, 0]
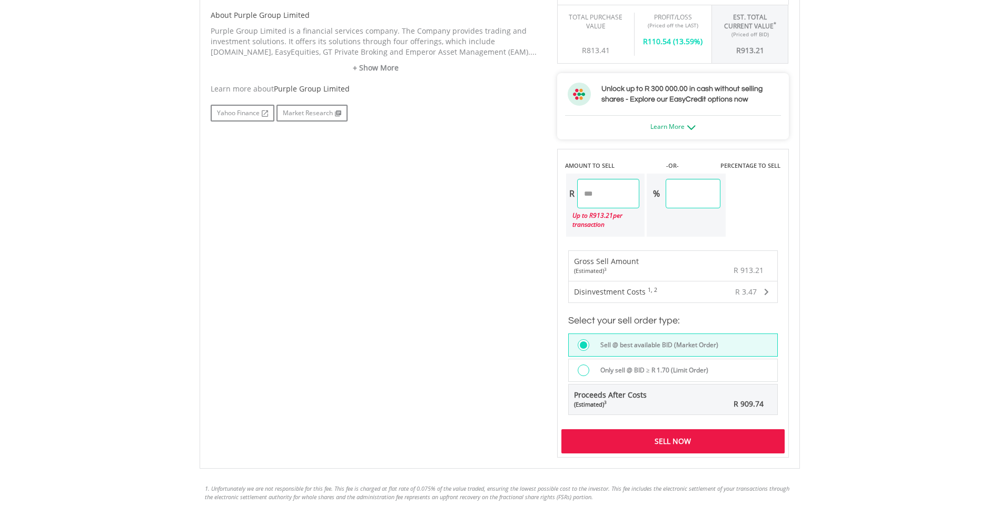
click at [582, 372] on div at bounding box center [583, 371] width 12 height 12
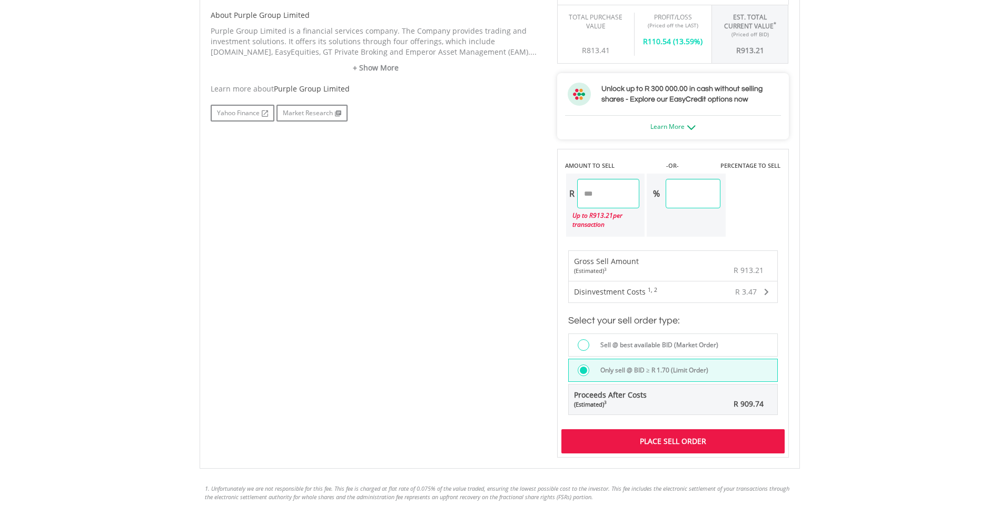
click at [649, 443] on div "Place Sell Order" at bounding box center [672, 442] width 223 height 24
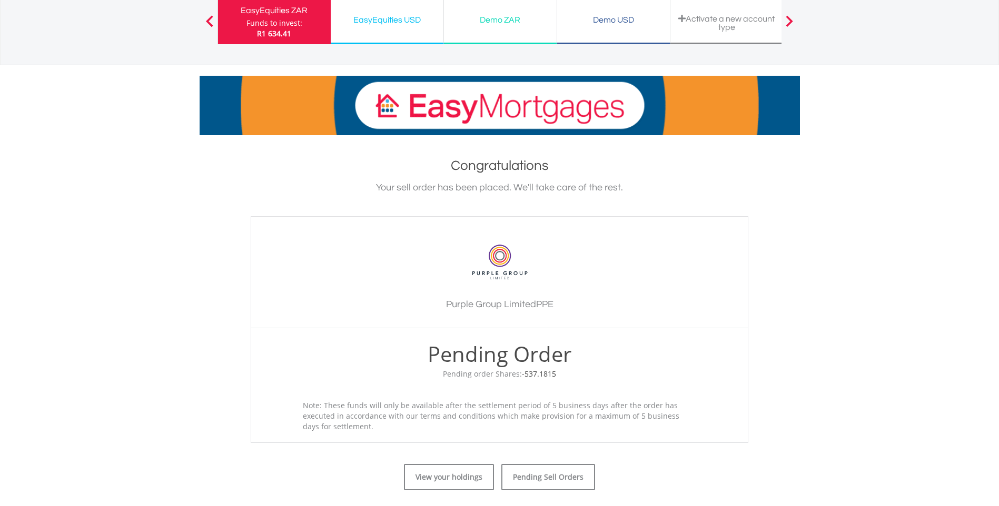
scroll to position [84, 0]
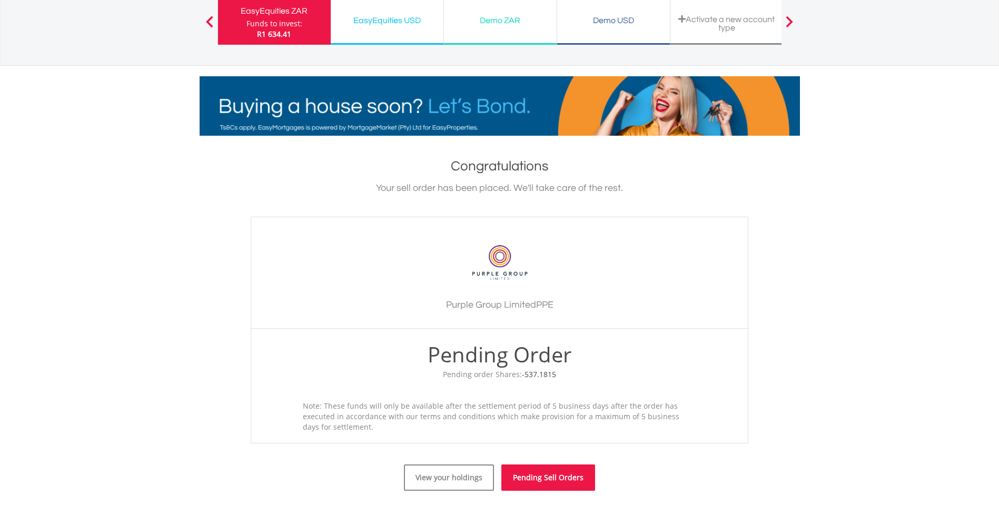
click at [562, 474] on link "Pending Sell Orders" at bounding box center [548, 478] width 94 height 26
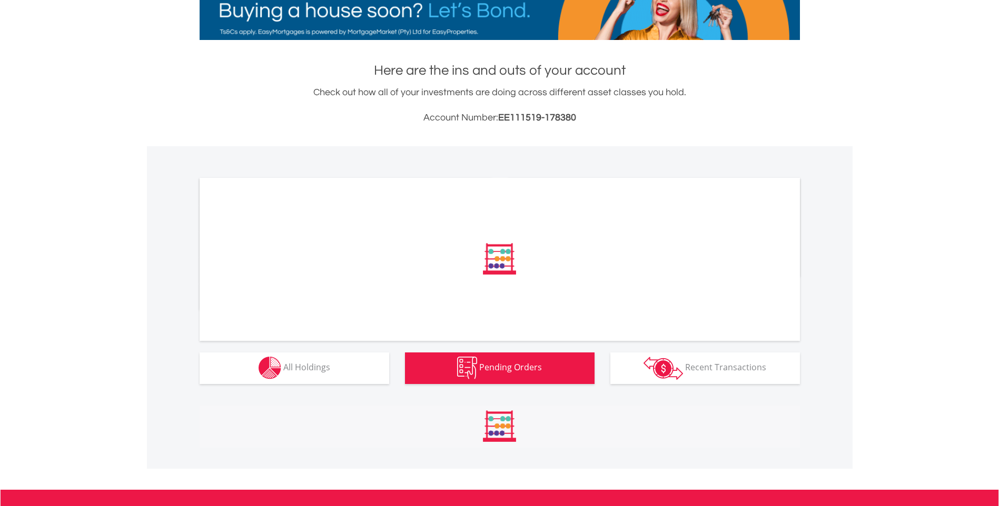
scroll to position [300, 0]
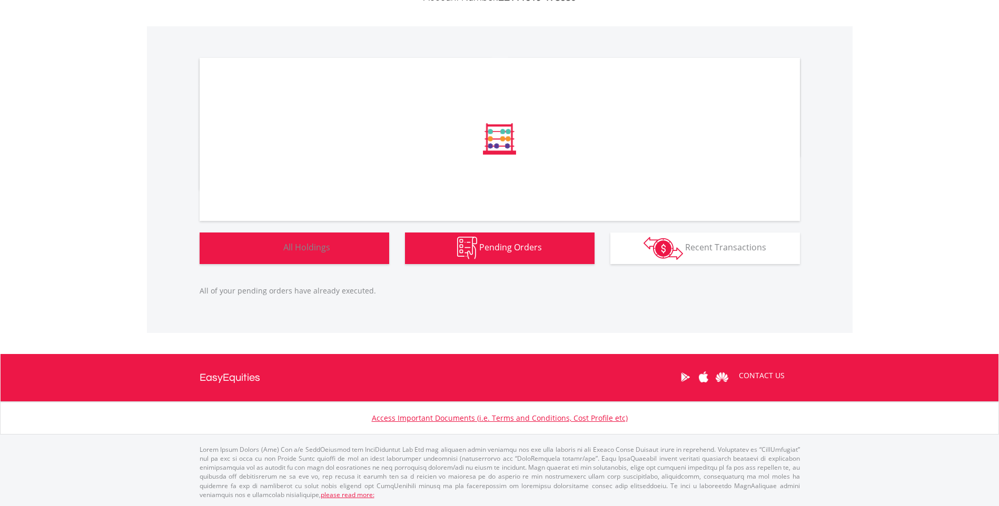
click at [298, 250] on div "﻿ Distribution Current Value Show All" at bounding box center [499, 150] width 705 height 248
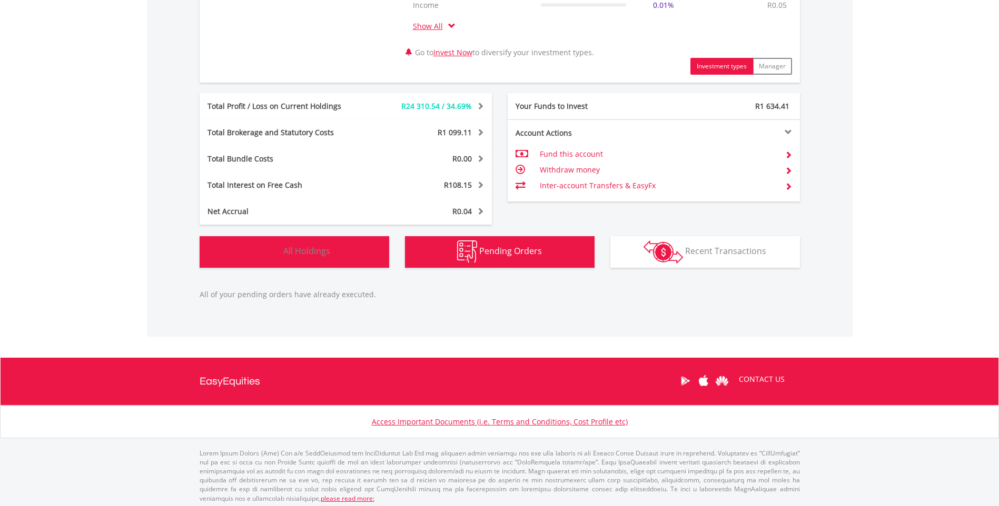
scroll to position [527, 0]
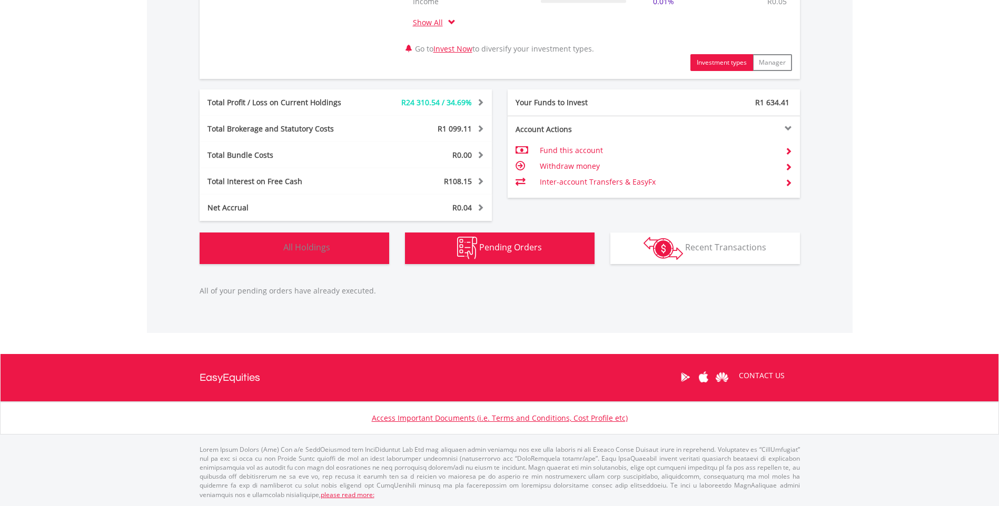
click at [291, 251] on span "All Holdings" at bounding box center [306, 248] width 47 height 12
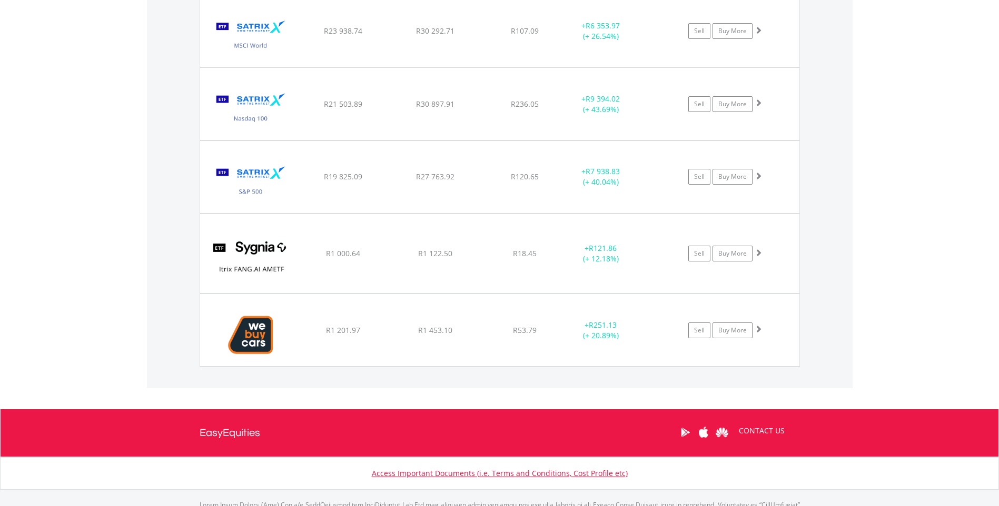
scroll to position [1369, 0]
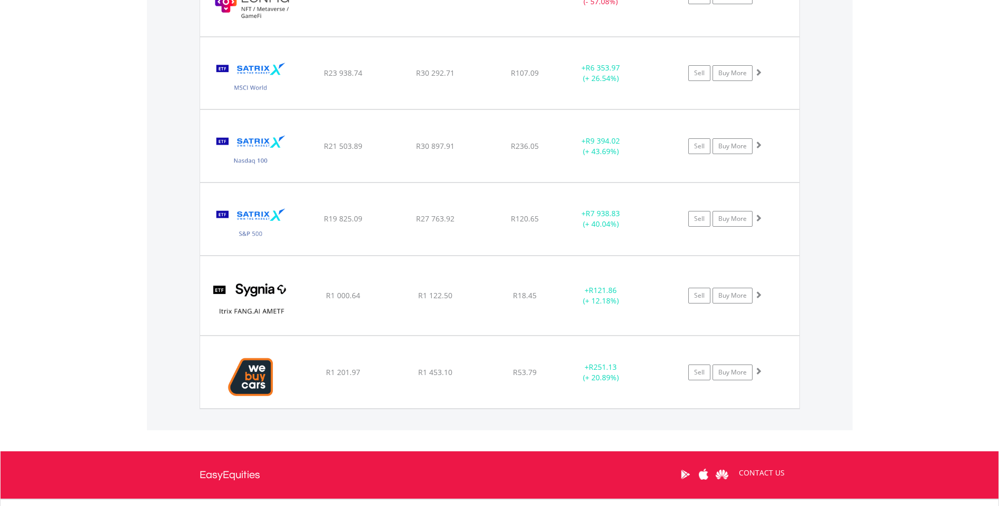
scroll to position [1316, 0]
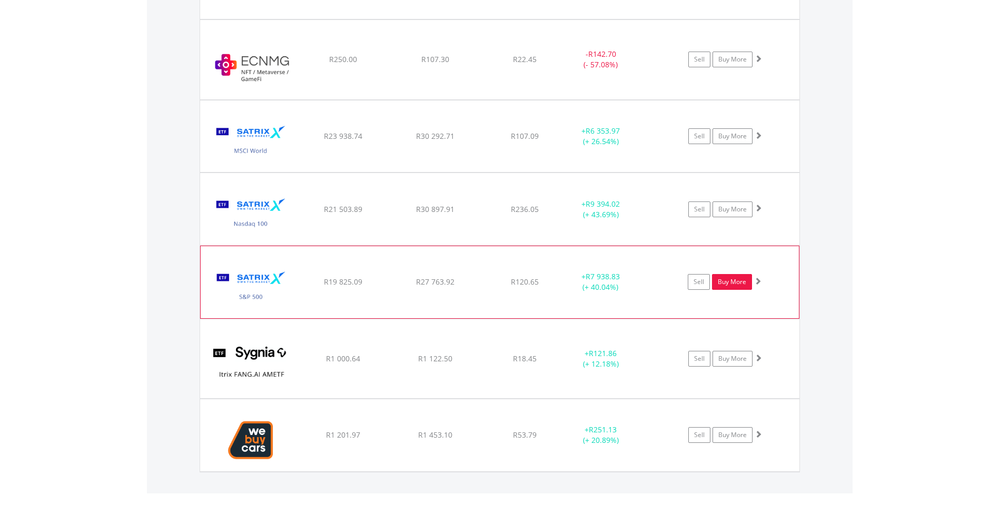
click at [728, 283] on link "Buy More" at bounding box center [732, 282] width 40 height 16
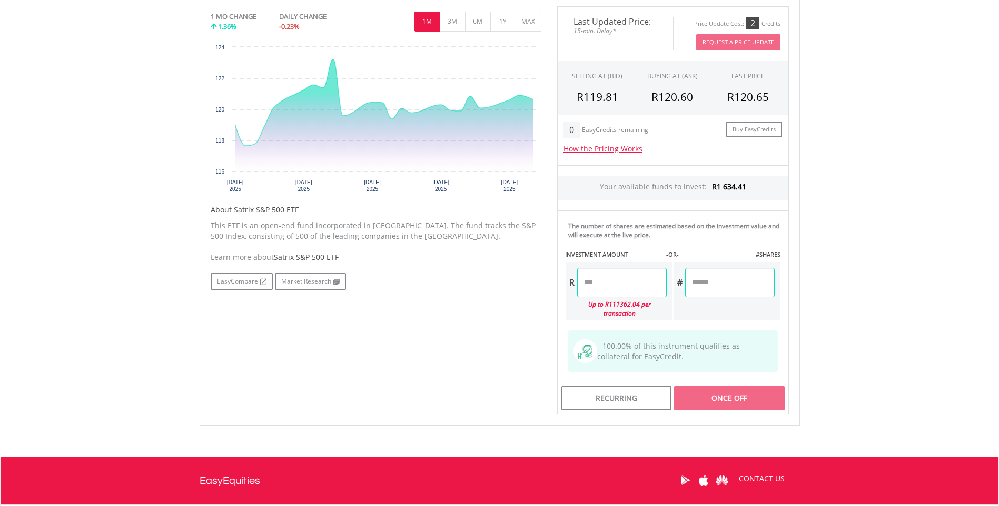
scroll to position [421, 0]
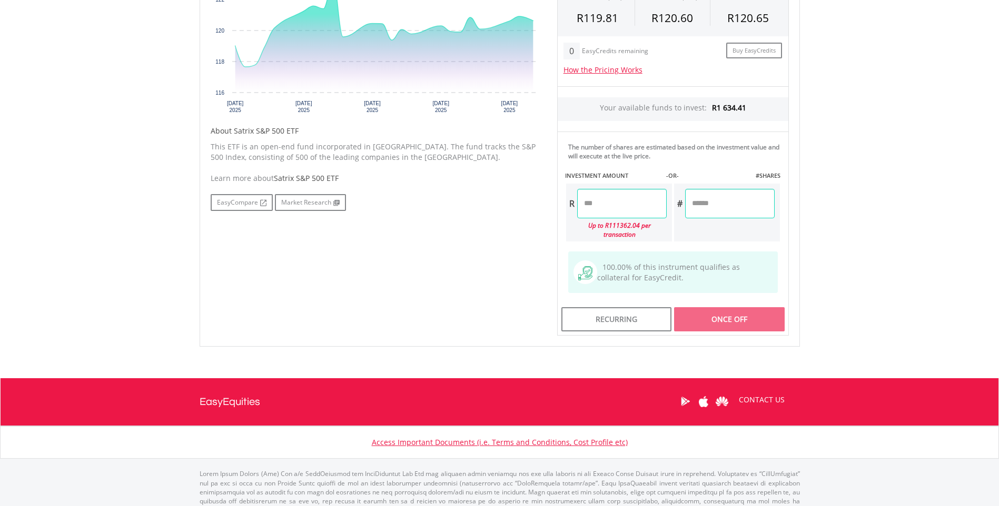
click at [602, 210] on input "number" at bounding box center [621, 203] width 89 height 29
click at [719, 202] on div "Last Updated Price: 15-min. Delay* Price Update Cost: 2 Credits Request A Price…" at bounding box center [672, 131] width 247 height 409
type input "*******"
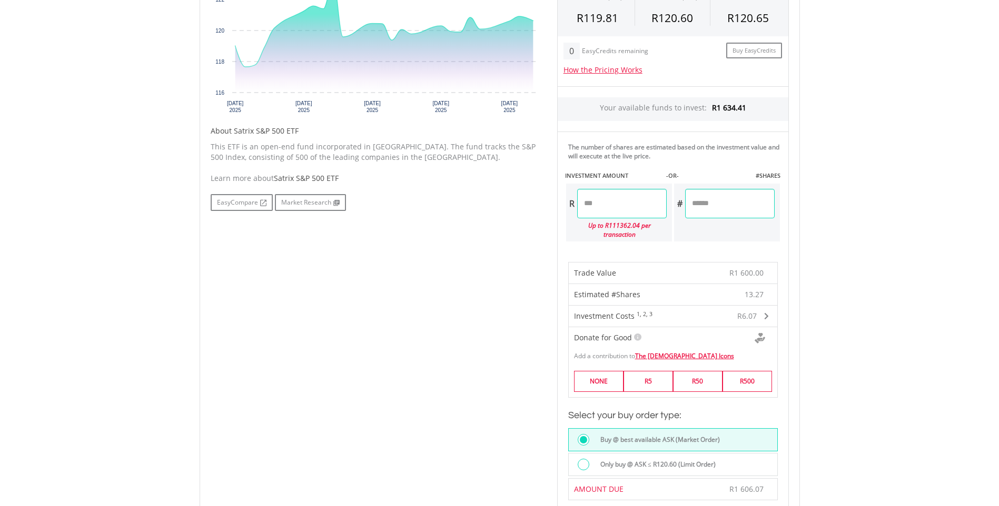
type input "**"
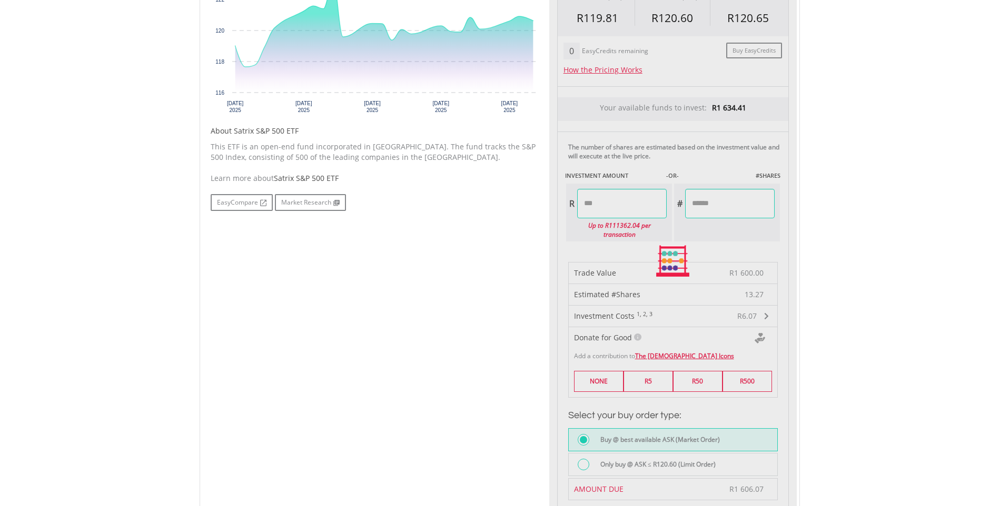
type input "*******"
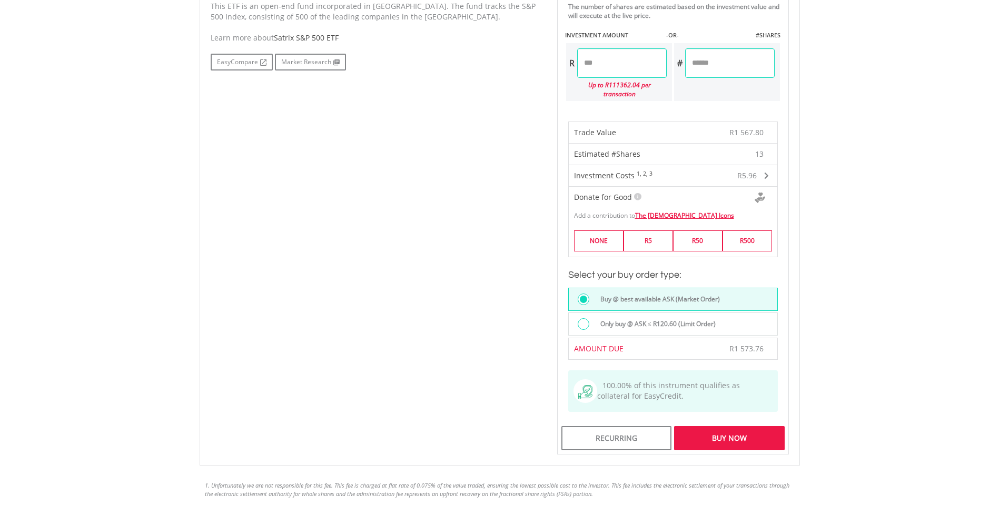
scroll to position [632, 0]
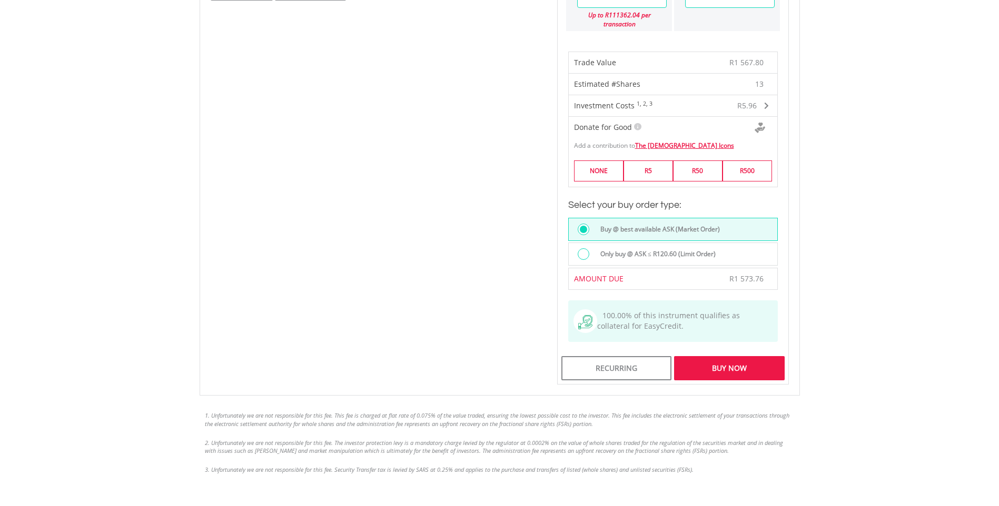
click at [583, 248] on div at bounding box center [583, 254] width 12 height 12
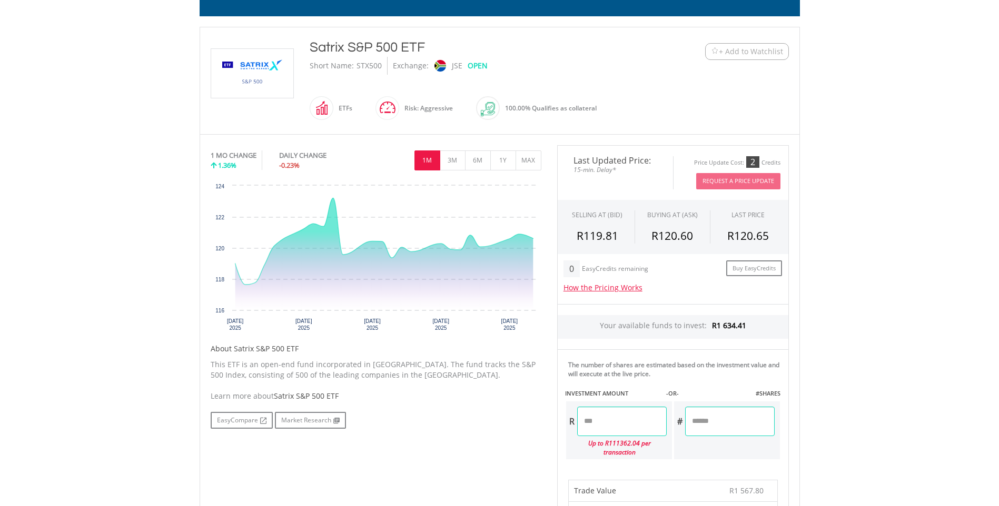
scroll to position [263, 0]
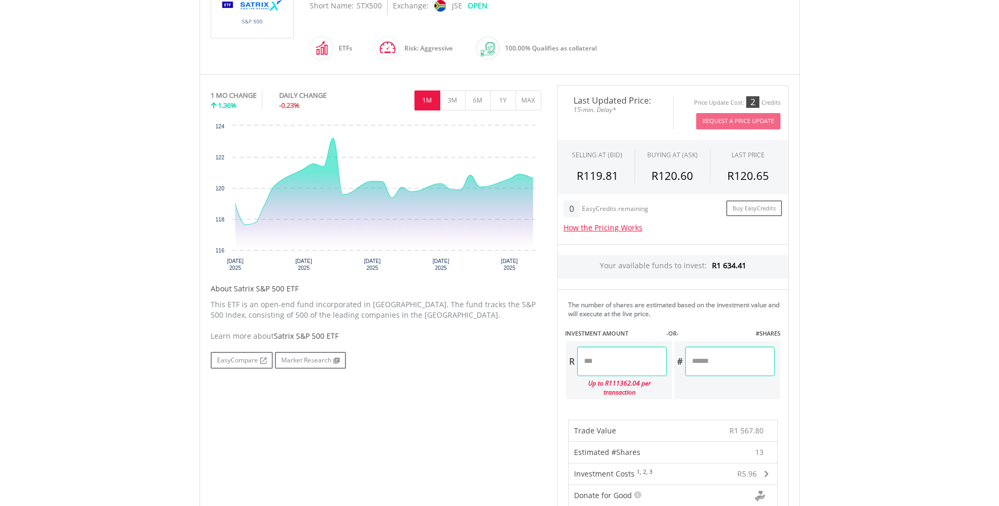
click at [720, 362] on input "**" at bounding box center [729, 361] width 89 height 29
type input "**"
click at [645, 361] on div "Last Updated Price: 15-min. Delay* Price Update Cost: 2 Credits Request A Price…" at bounding box center [672, 419] width 247 height 668
type input "*******"
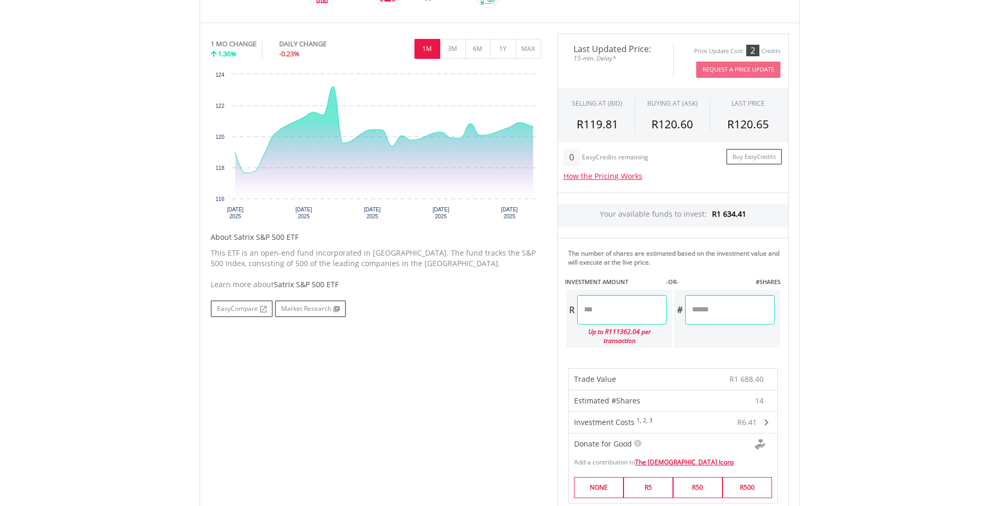
scroll to position [316, 0]
click at [711, 311] on input "**" at bounding box center [729, 308] width 89 height 29
type input "**"
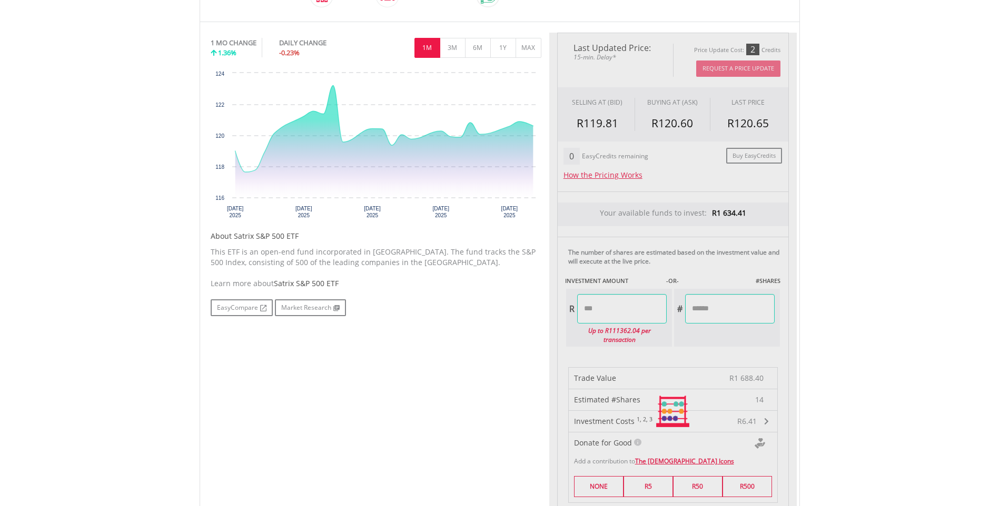
type input "*******"
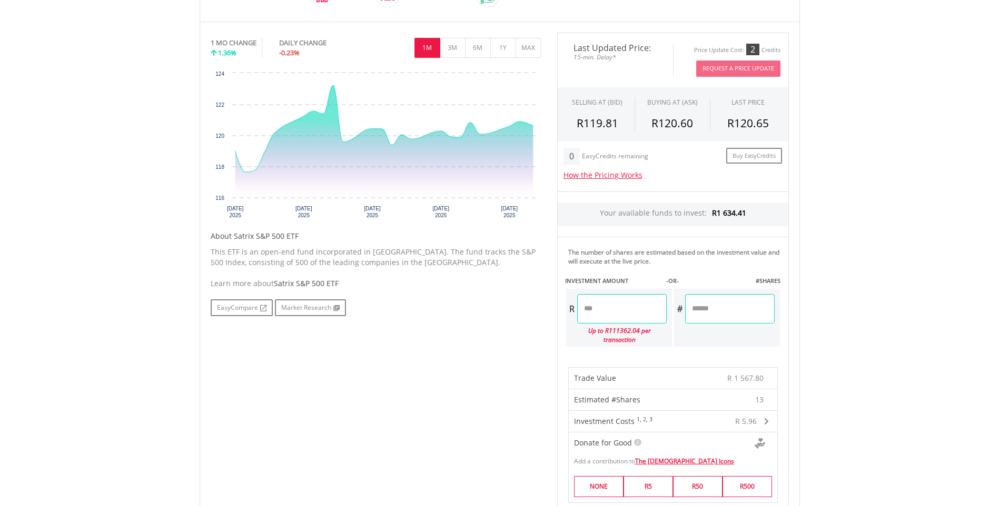
scroll to position [526, 0]
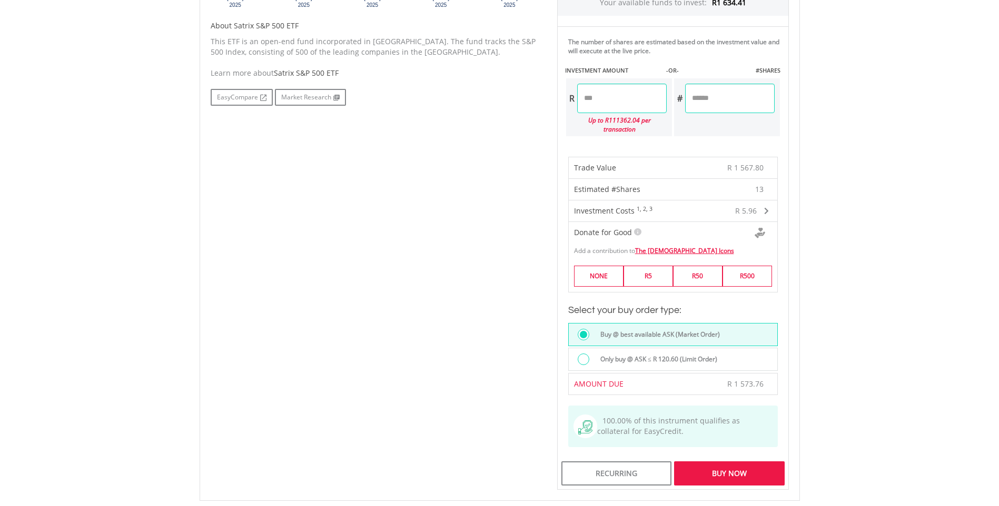
click at [581, 354] on div at bounding box center [583, 360] width 12 height 12
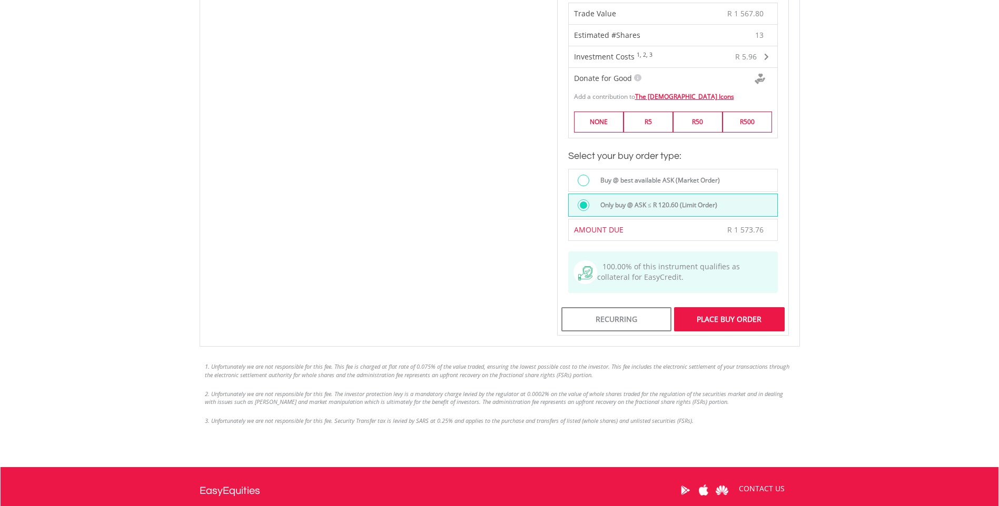
scroll to position [684, 0]
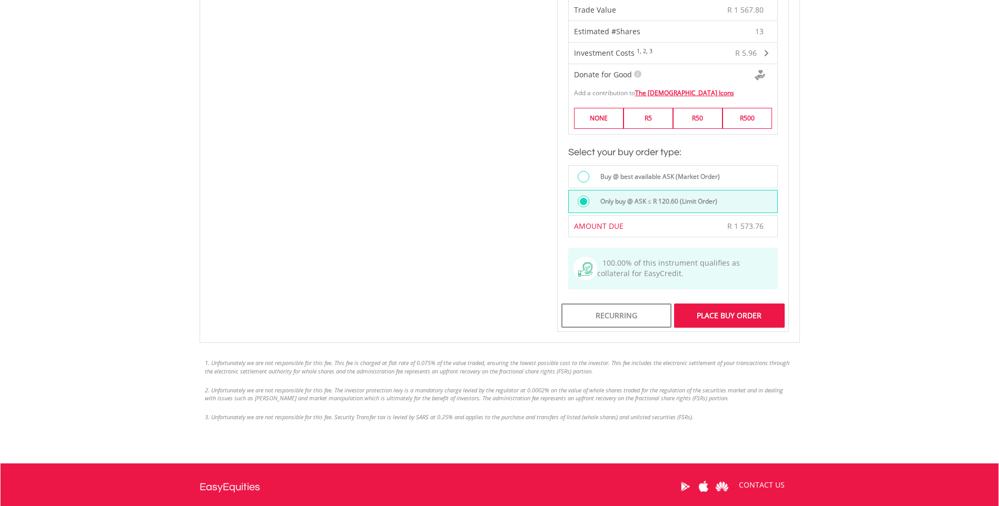
click at [712, 310] on div "Place Buy Order" at bounding box center [729, 316] width 110 height 24
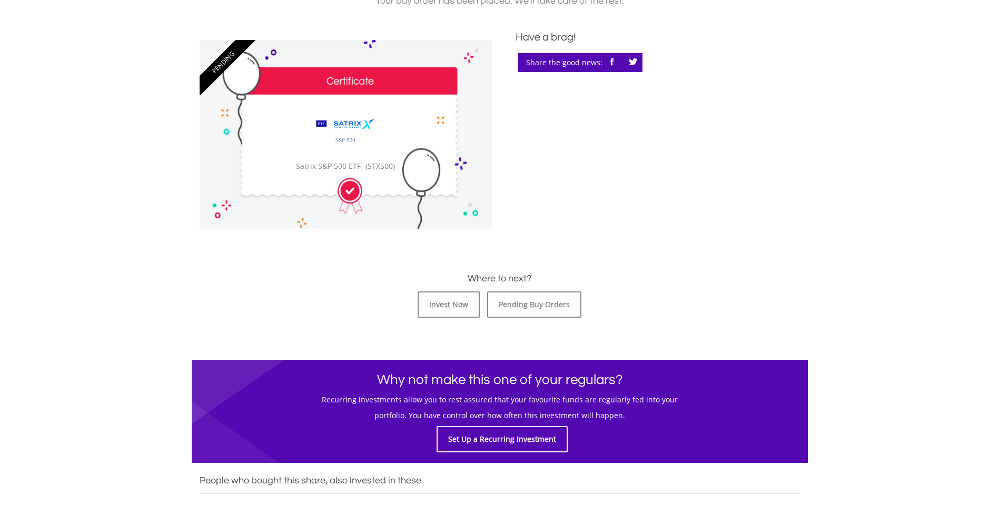
scroll to position [263, 0]
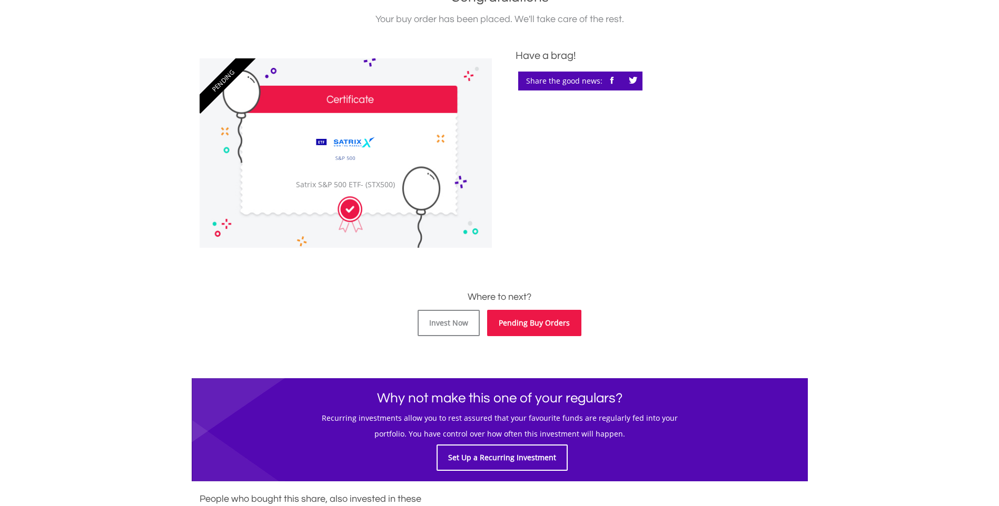
click at [514, 330] on link "Pending Buy Orders" at bounding box center [534, 323] width 94 height 26
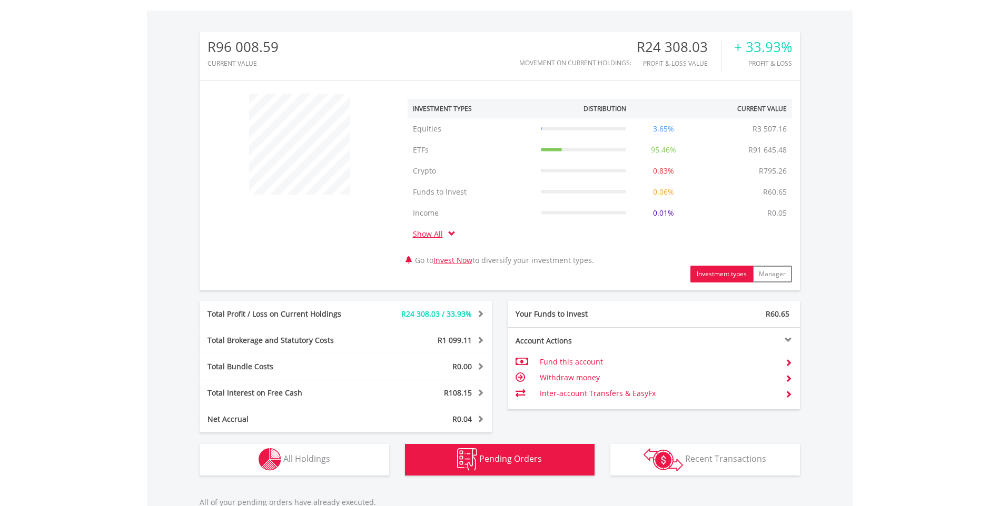
scroll to position [101, 200]
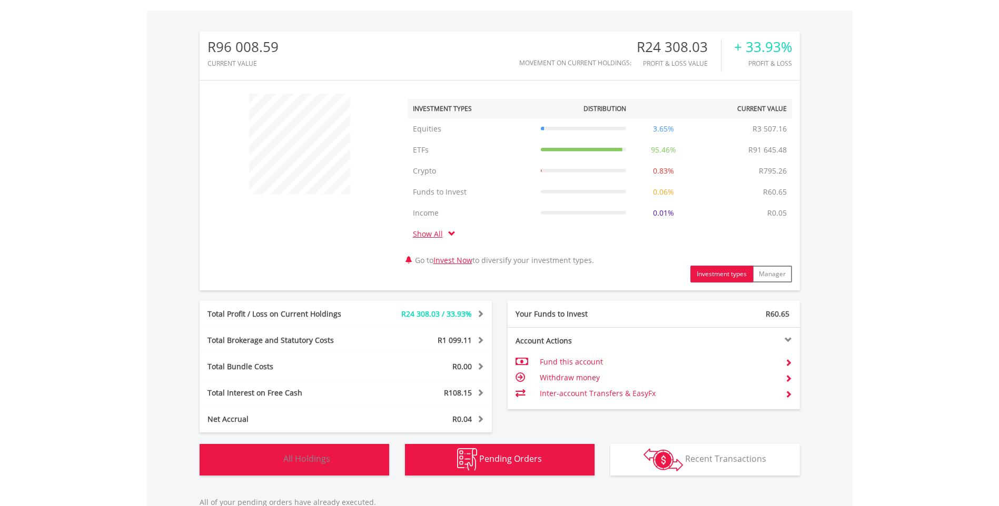
click at [298, 460] on span "All Holdings" at bounding box center [306, 459] width 47 height 12
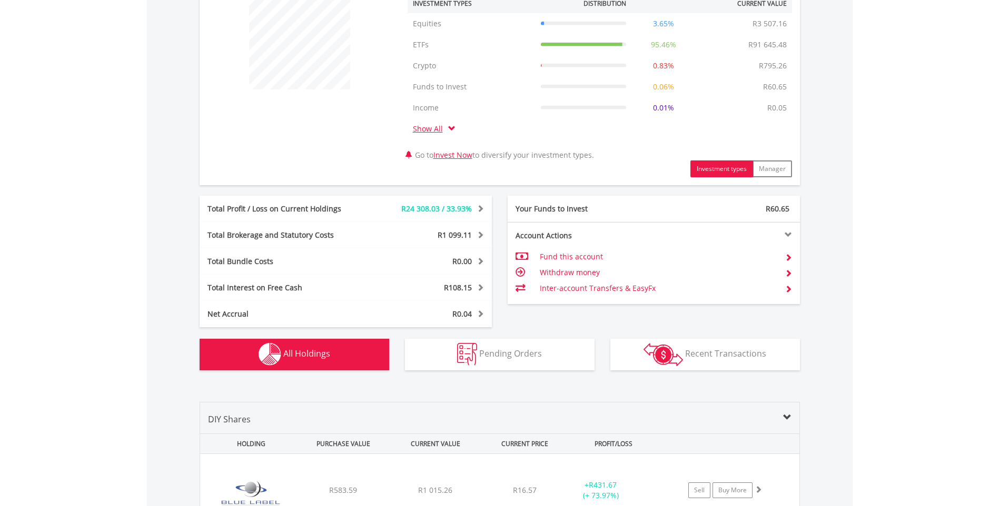
scroll to position [421, 0]
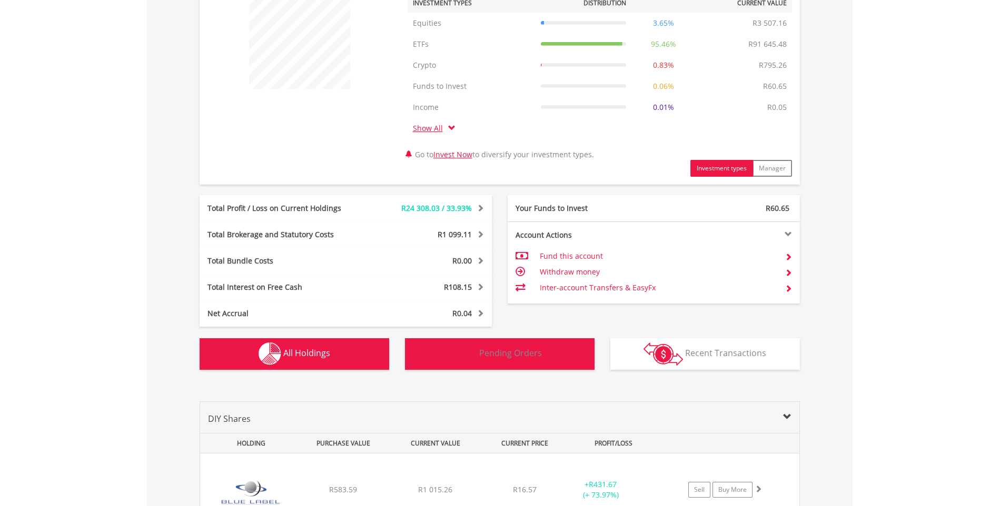
click at [494, 359] on span "Pending Orders" at bounding box center [510, 353] width 63 height 12
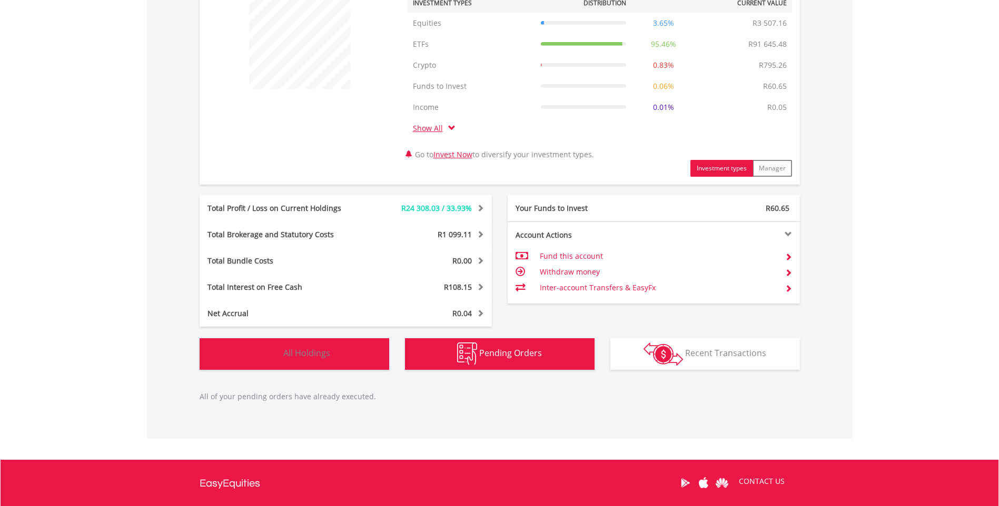
click at [306, 351] on span "All Holdings" at bounding box center [306, 353] width 47 height 12
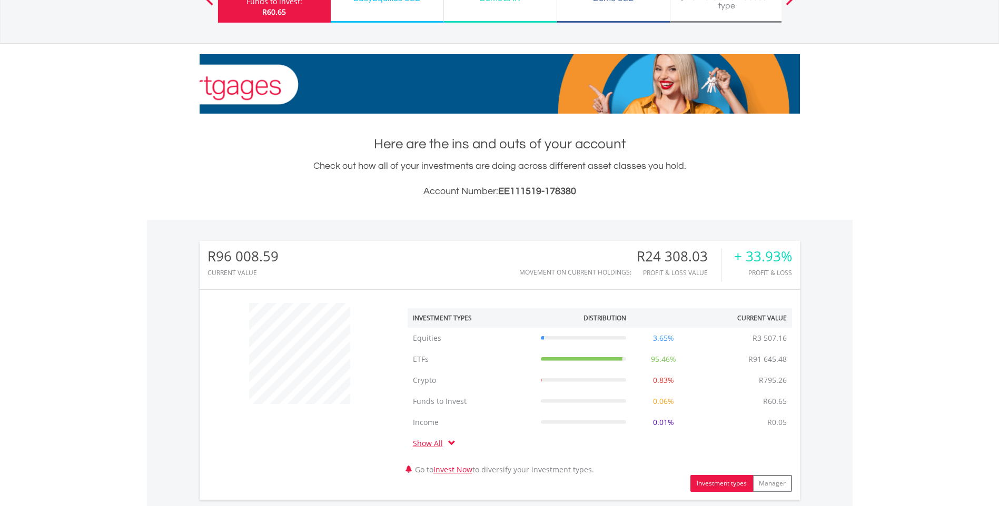
scroll to position [0, 0]
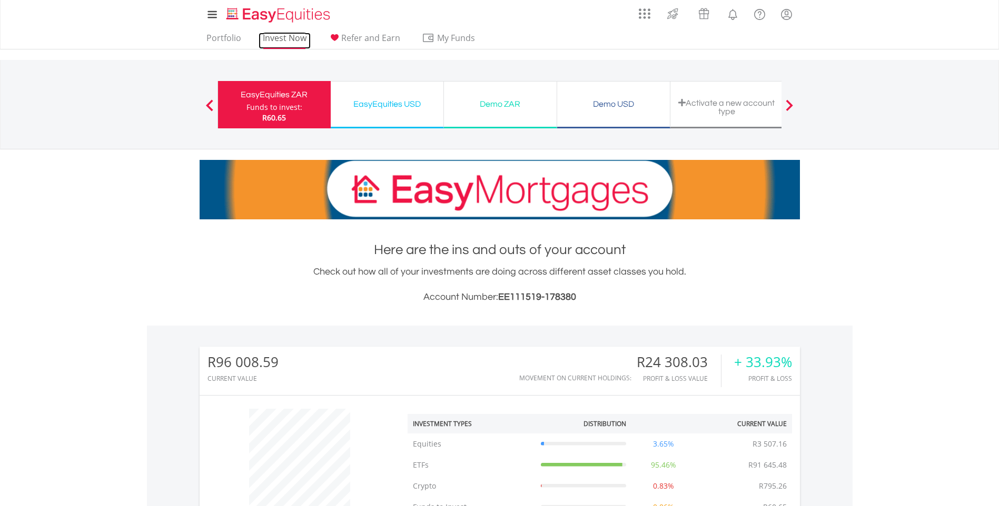
click at [269, 36] on link "Invest Now" at bounding box center [284, 41] width 52 height 16
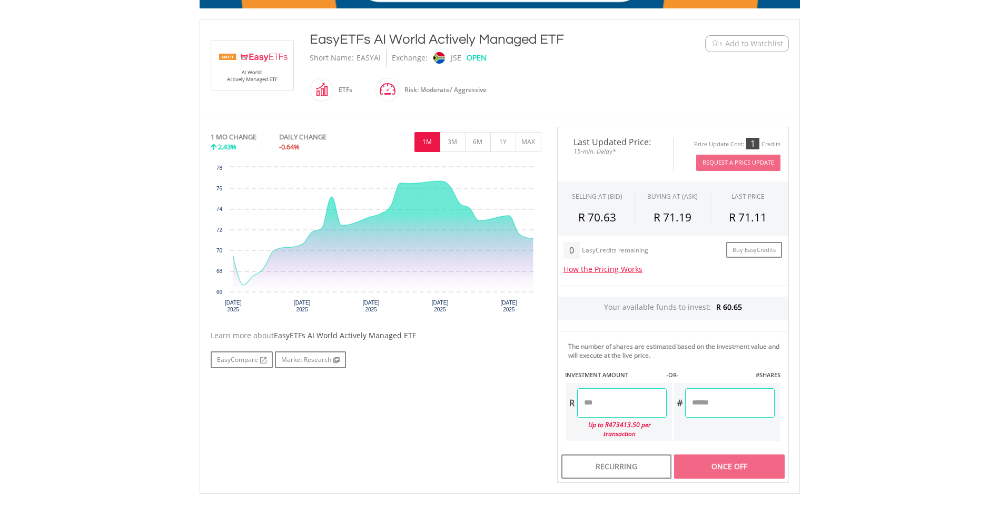
scroll to position [211, 0]
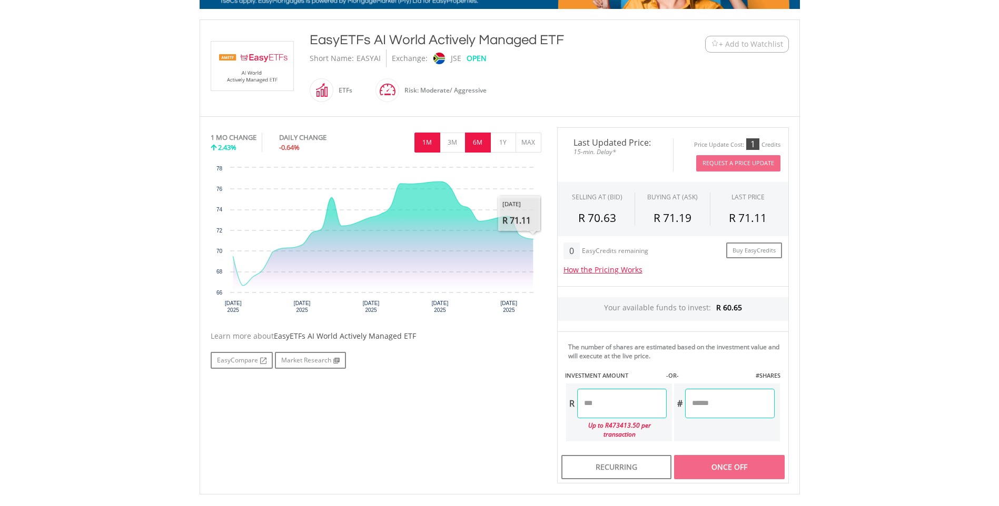
click at [477, 142] on button "6M" at bounding box center [478, 143] width 26 height 20
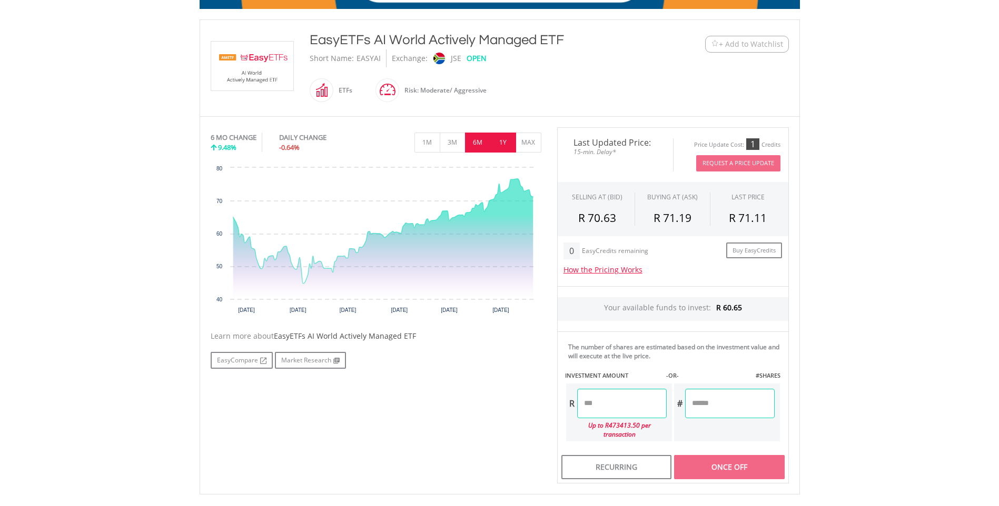
click at [503, 141] on button "1Y" at bounding box center [503, 143] width 26 height 20
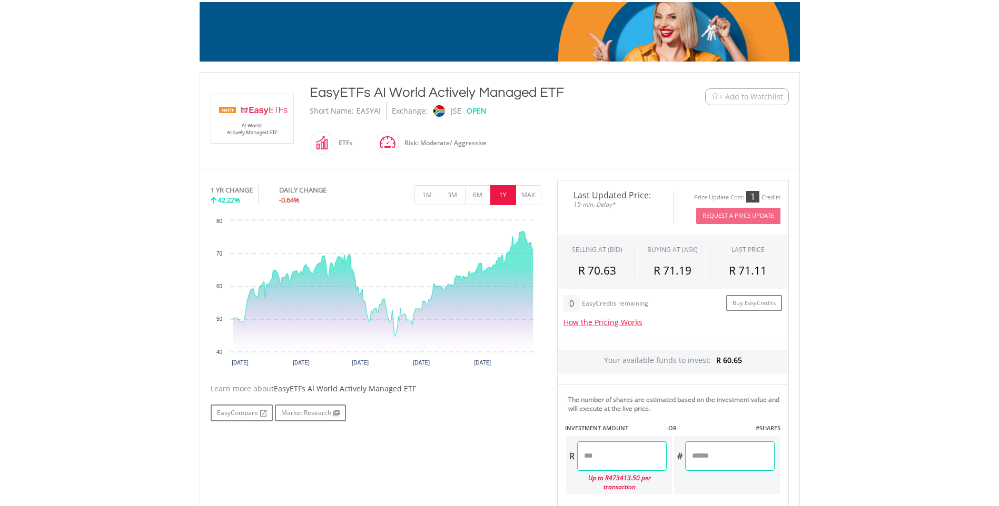
scroll to position [0, 0]
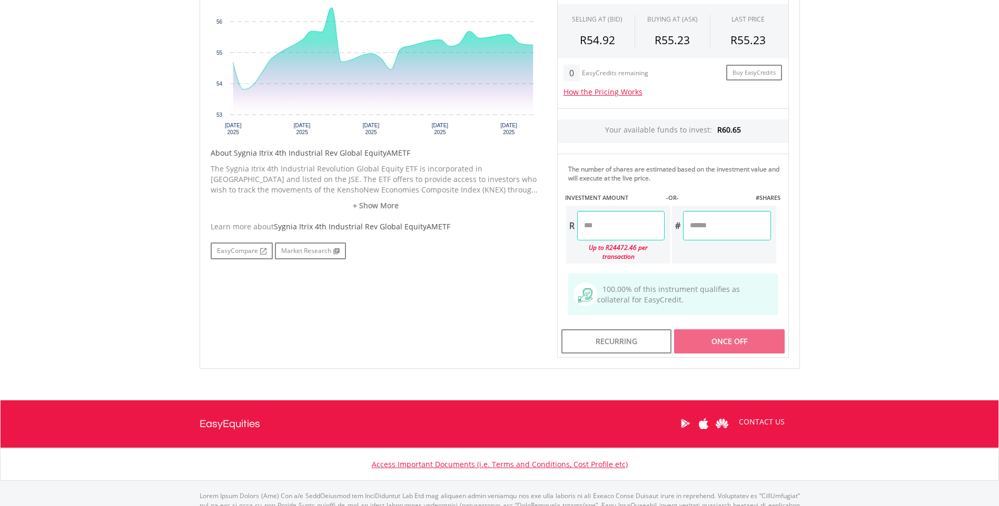
scroll to position [268, 0]
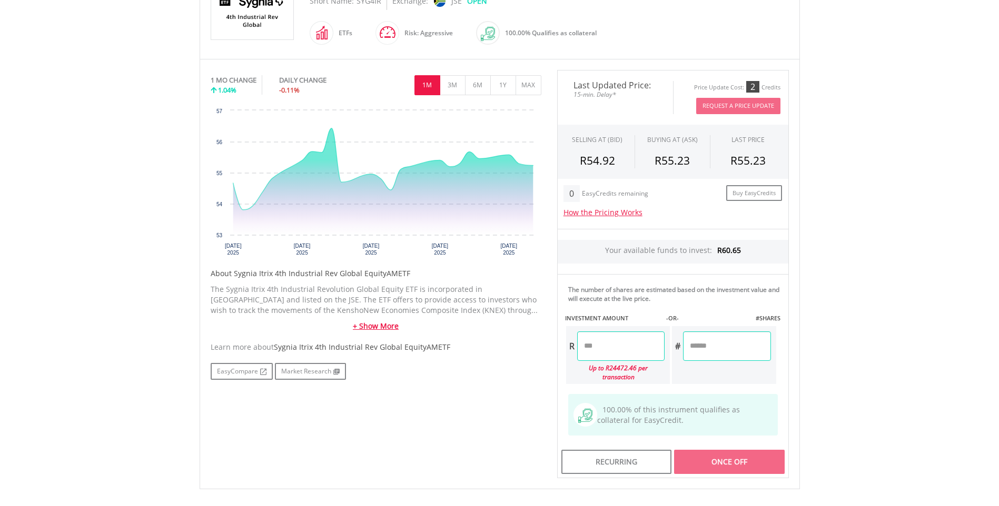
click at [355, 326] on link "+ Show More" at bounding box center [376, 326] width 331 height 11
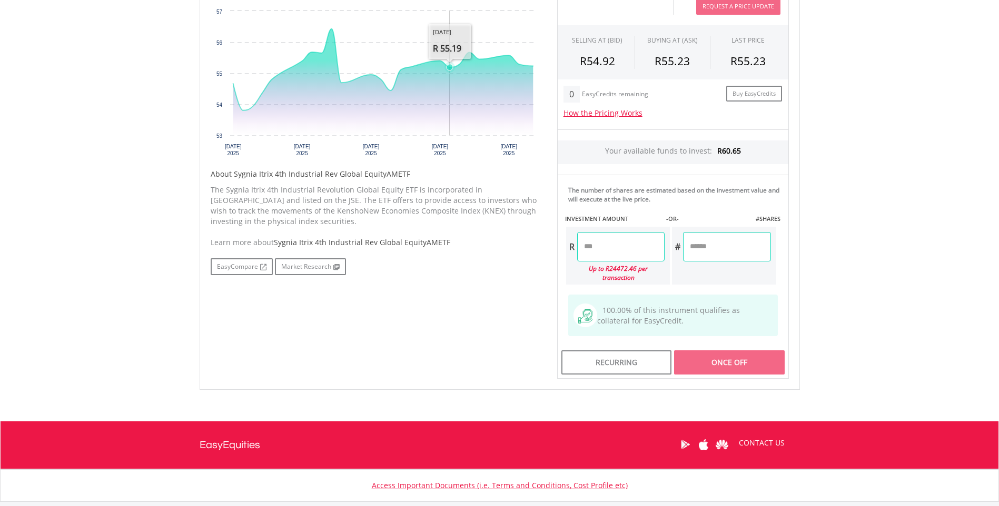
scroll to position [373, 0]
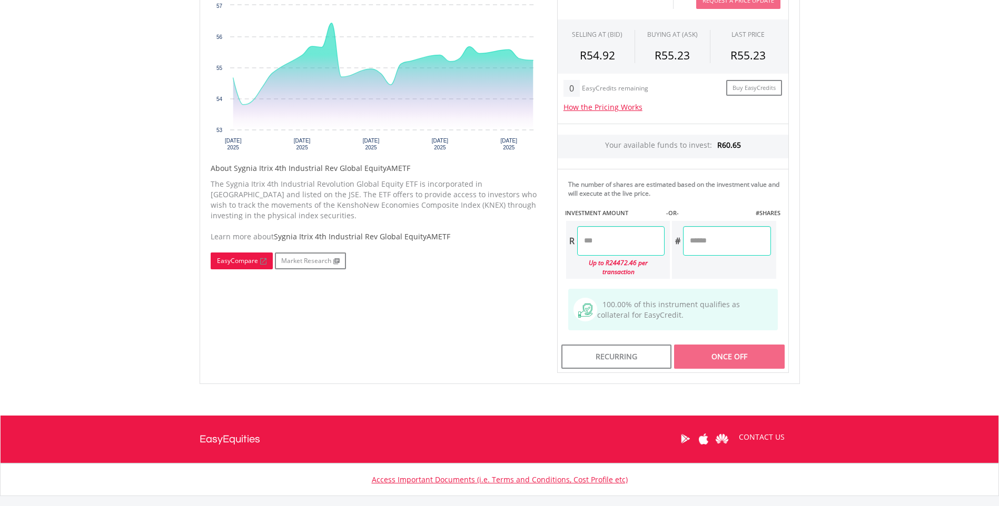
click at [230, 257] on link "EasyCompare" at bounding box center [242, 261] width 62 height 17
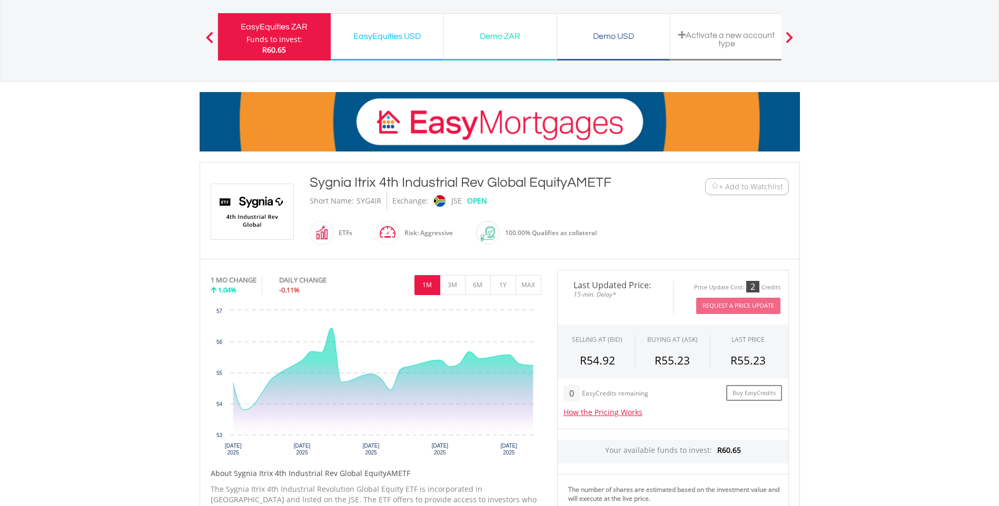
scroll to position [0, 0]
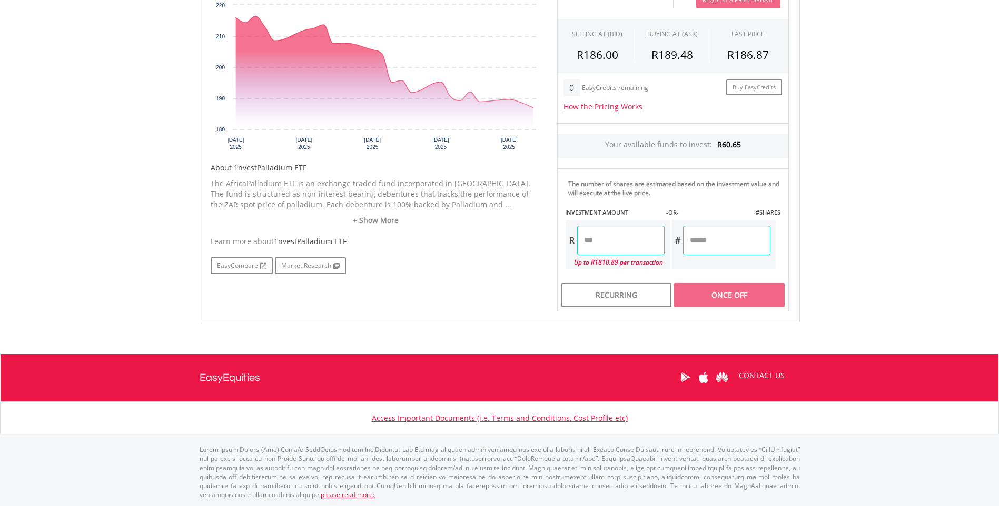
scroll to position [216, 0]
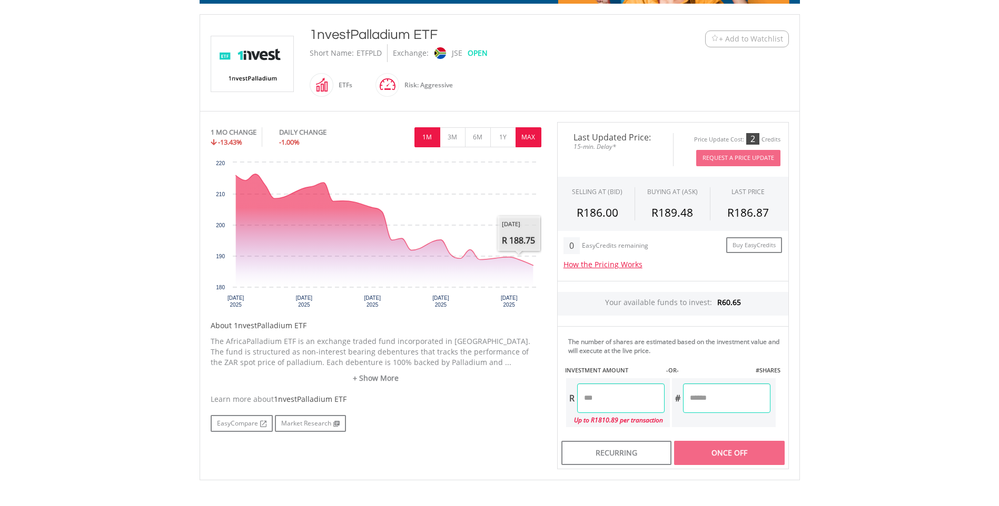
click at [526, 135] on button "MAX" at bounding box center [528, 137] width 26 height 20
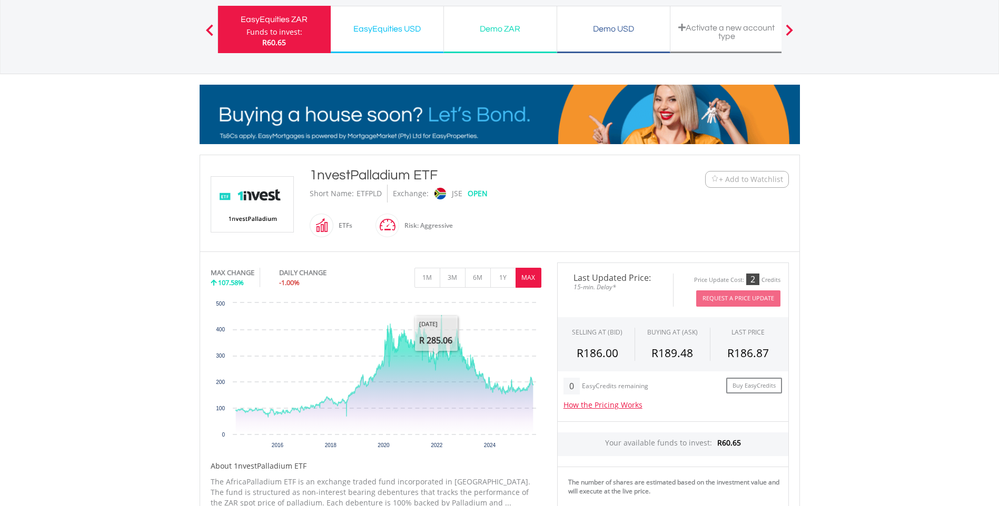
scroll to position [0, 0]
